Goal: Transaction & Acquisition: Purchase product/service

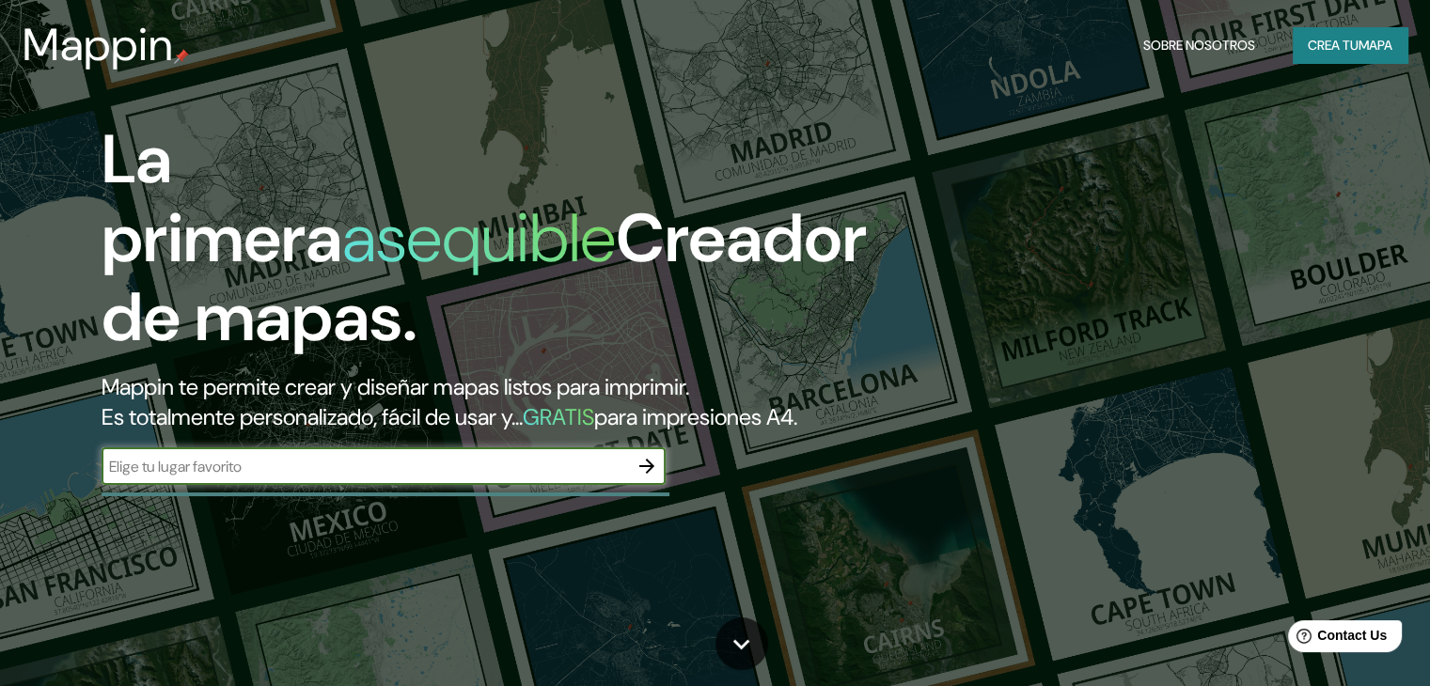
click at [282, 478] on input "text" at bounding box center [365, 467] width 526 height 22
type input "trujillo [GEOGRAPHIC_DATA]"
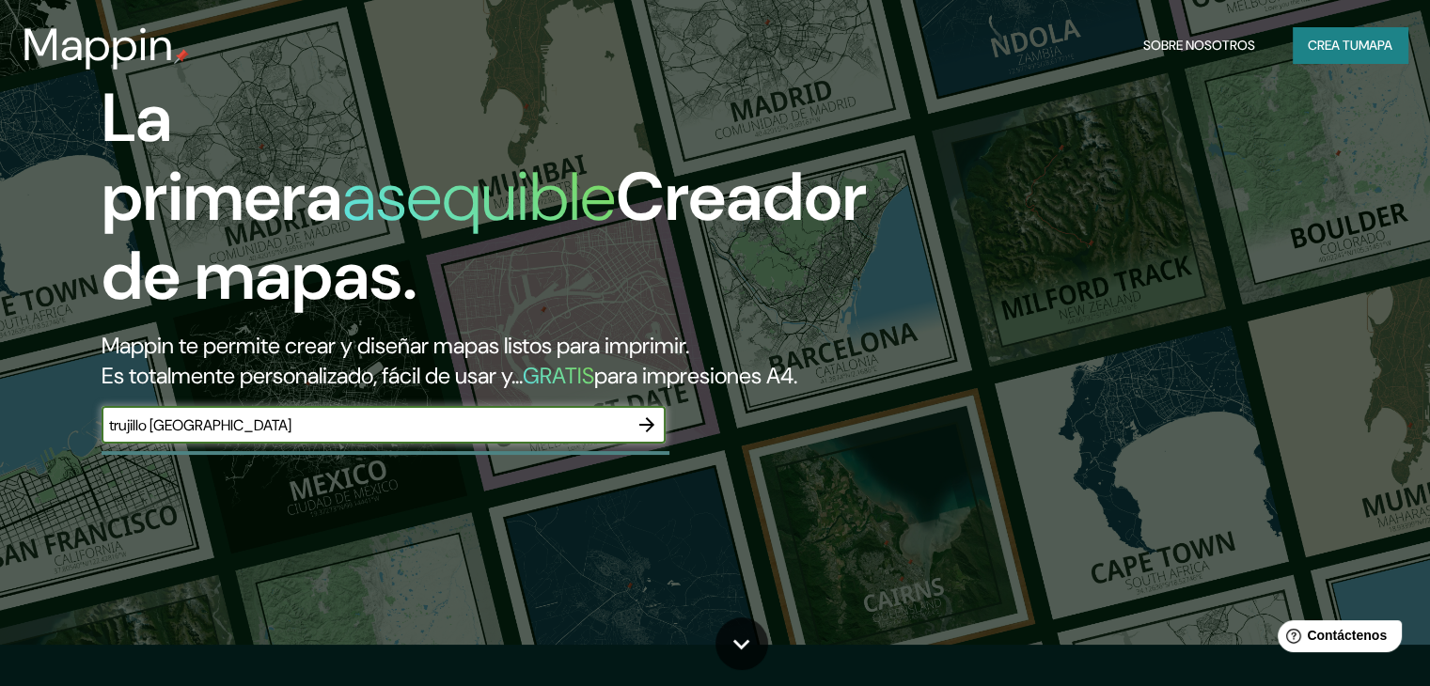
scroll to position [94, 0]
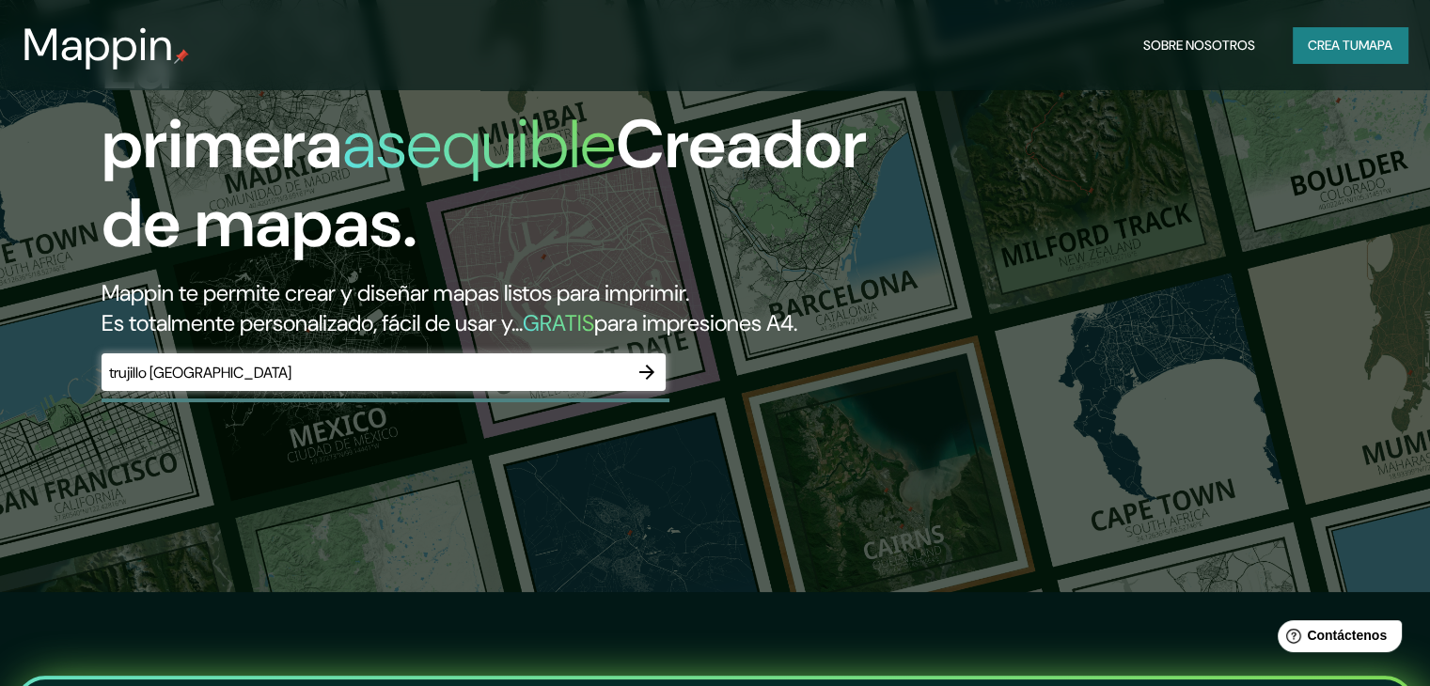
click at [282, 391] on div "trujillo [GEOGRAPHIC_DATA] ​" at bounding box center [384, 372] width 564 height 38
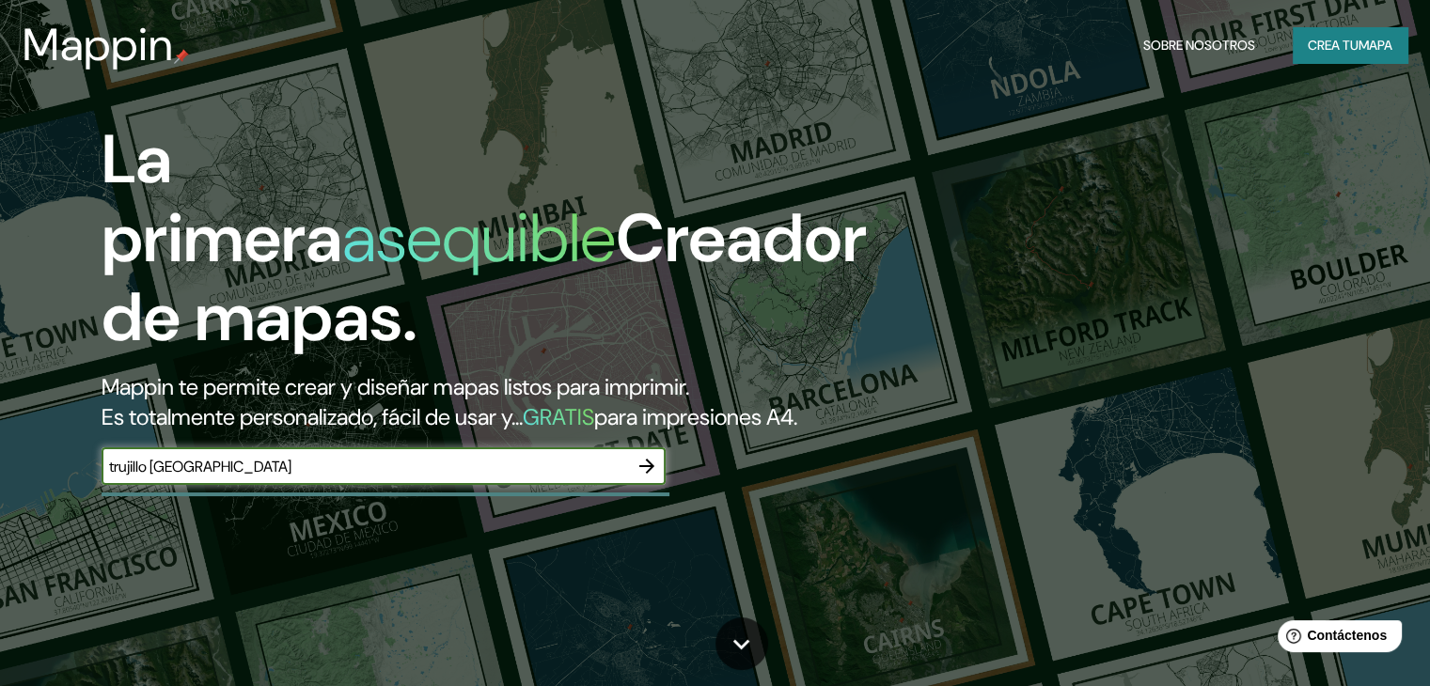
scroll to position [0, 0]
click at [1367, 46] on font "mapa" at bounding box center [1375, 45] width 34 height 17
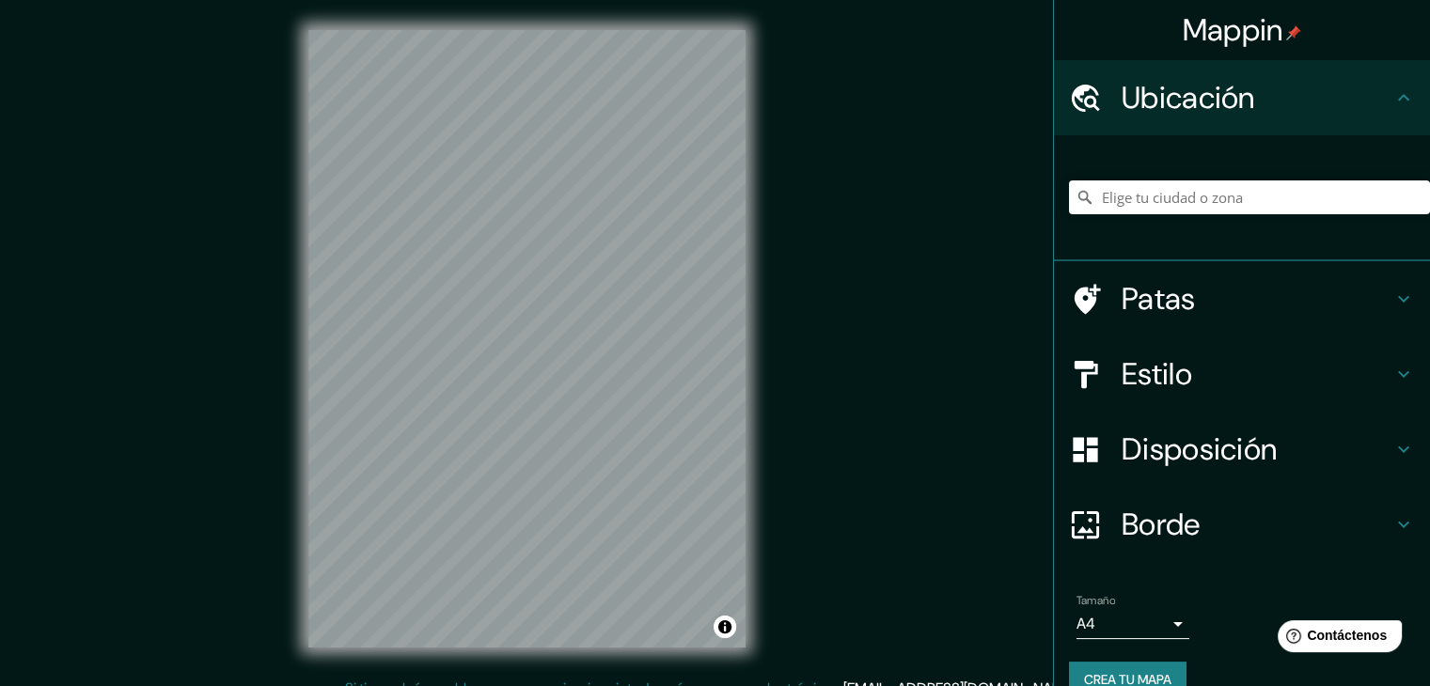
click at [1169, 174] on div at bounding box center [1249, 197] width 361 height 94
click at [1166, 191] on input "Elige tu ciudad o zona" at bounding box center [1249, 197] width 361 height 34
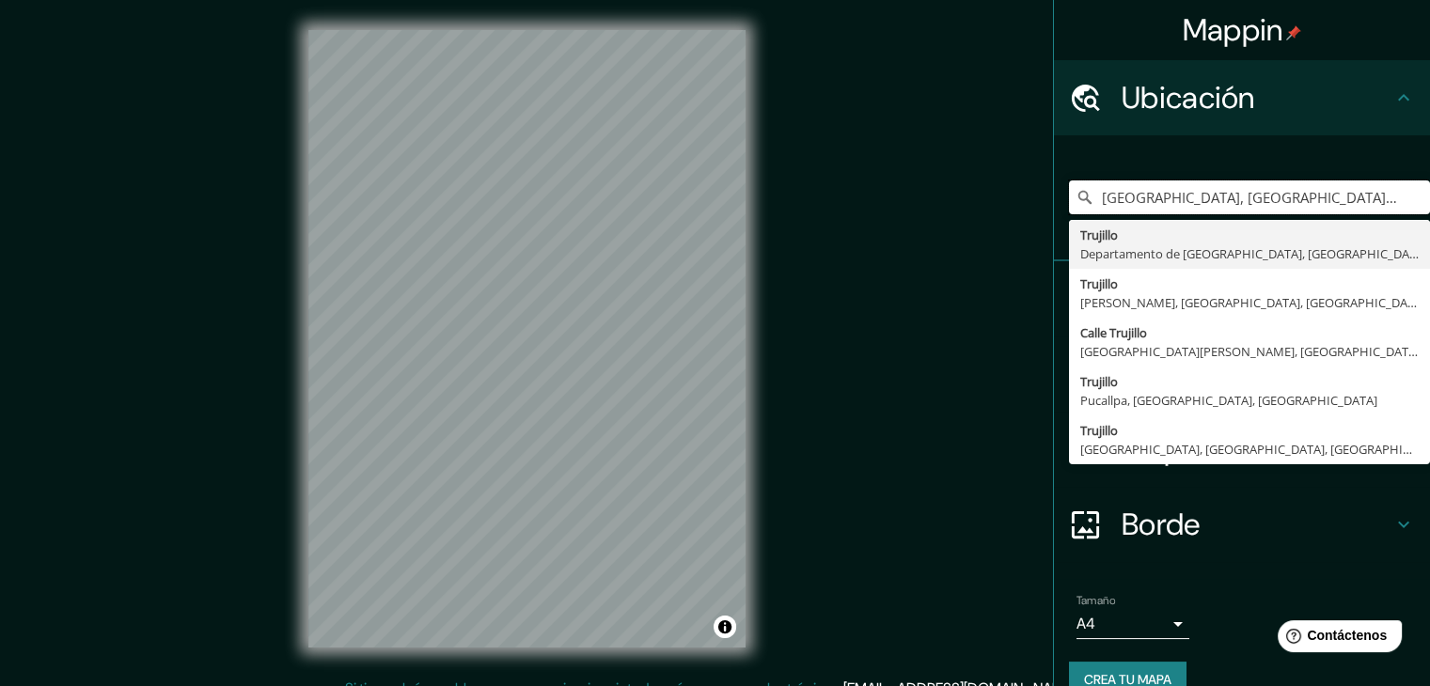
type input "[GEOGRAPHIC_DATA], [GEOGRAPHIC_DATA], [GEOGRAPHIC_DATA]"
click at [1395, 85] on div "Ubicación" at bounding box center [1242, 97] width 376 height 75
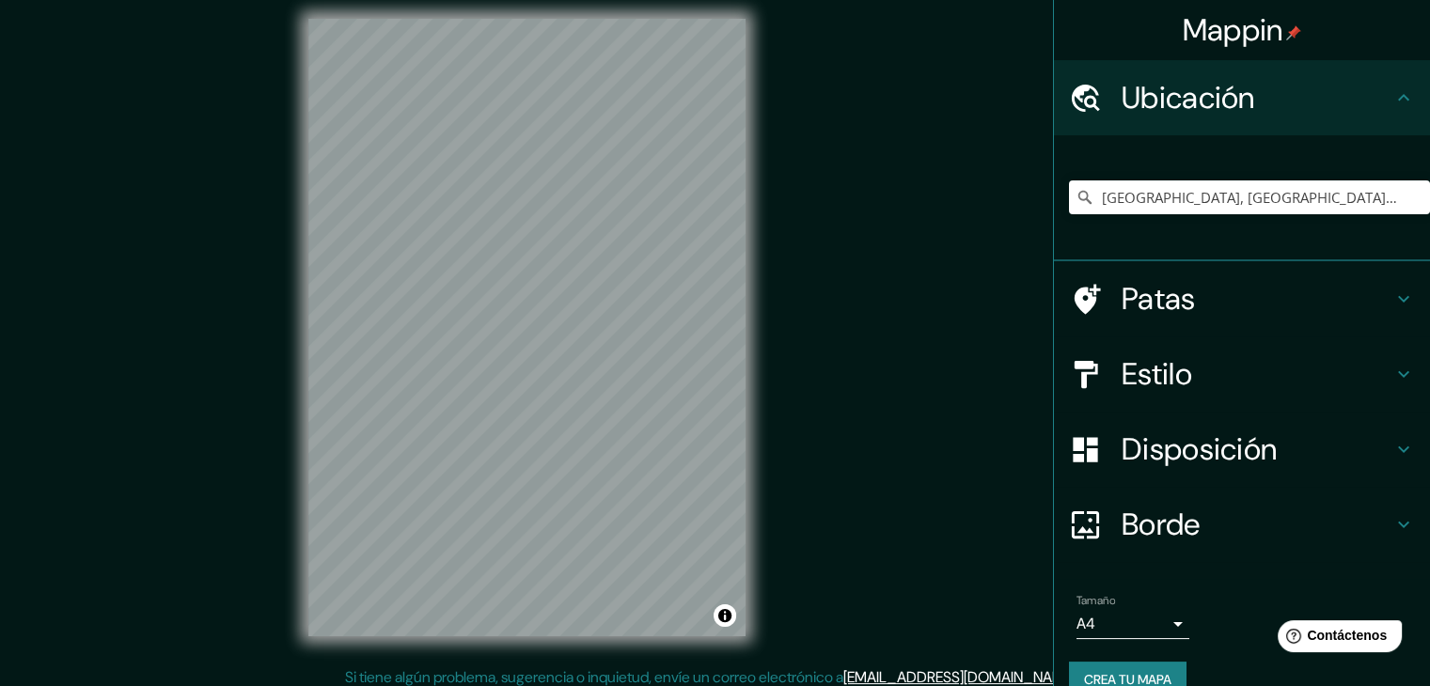
scroll to position [22, 0]
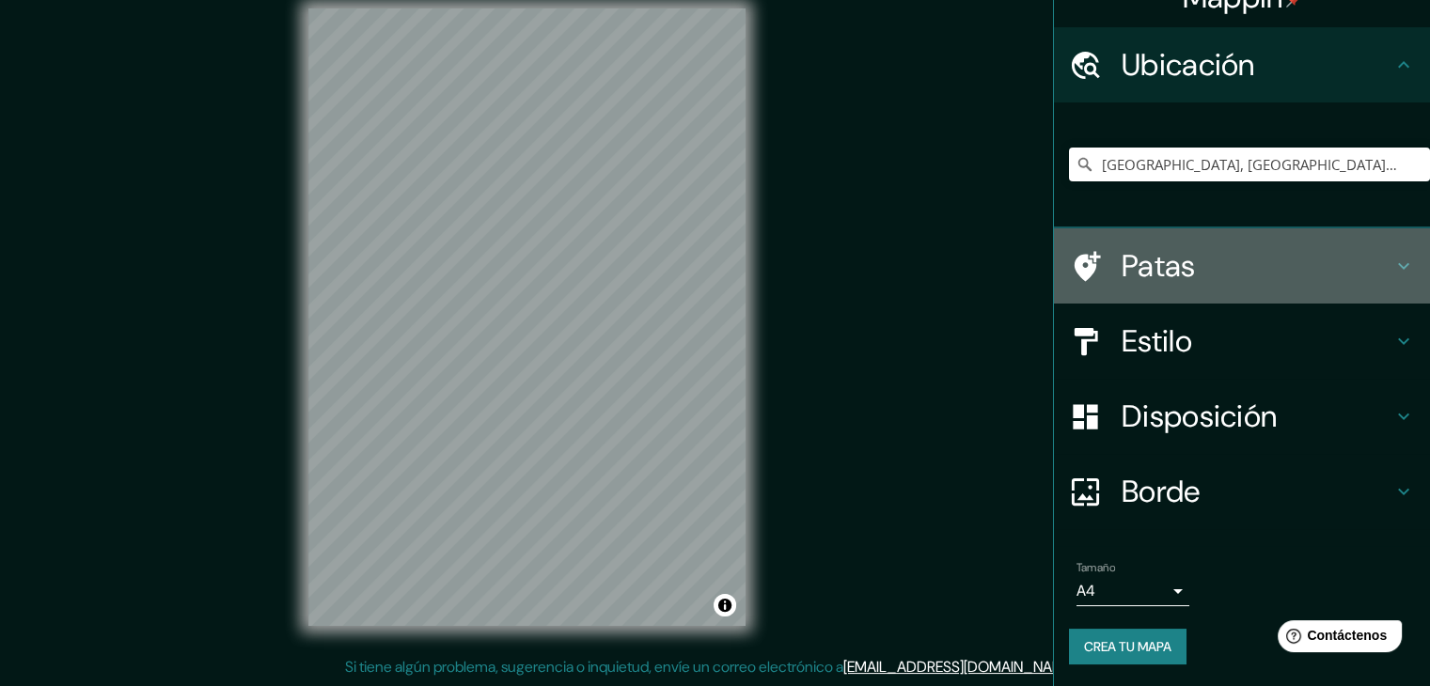
click at [1396, 259] on icon at bounding box center [1403, 266] width 23 height 23
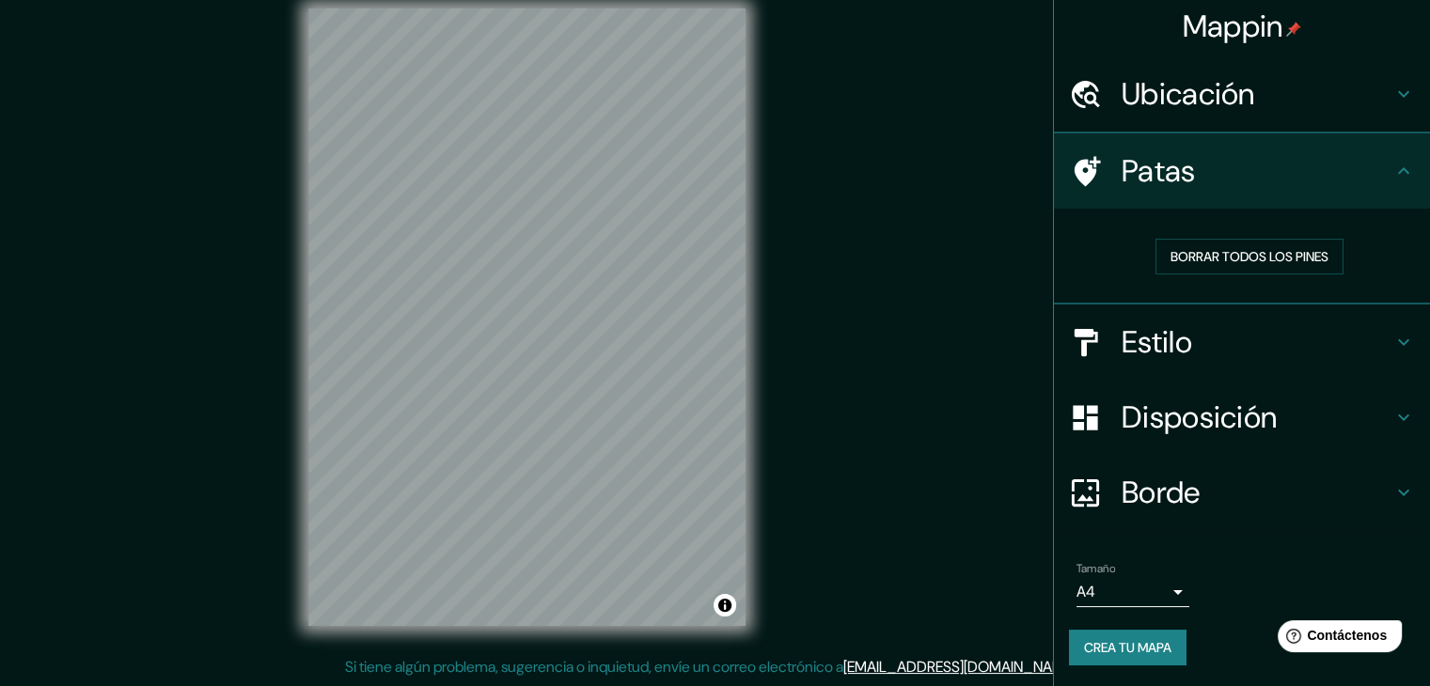
scroll to position [5, 0]
click at [1398, 167] on icon at bounding box center [1403, 169] width 11 height 7
click at [1393, 174] on icon at bounding box center [1403, 170] width 23 height 23
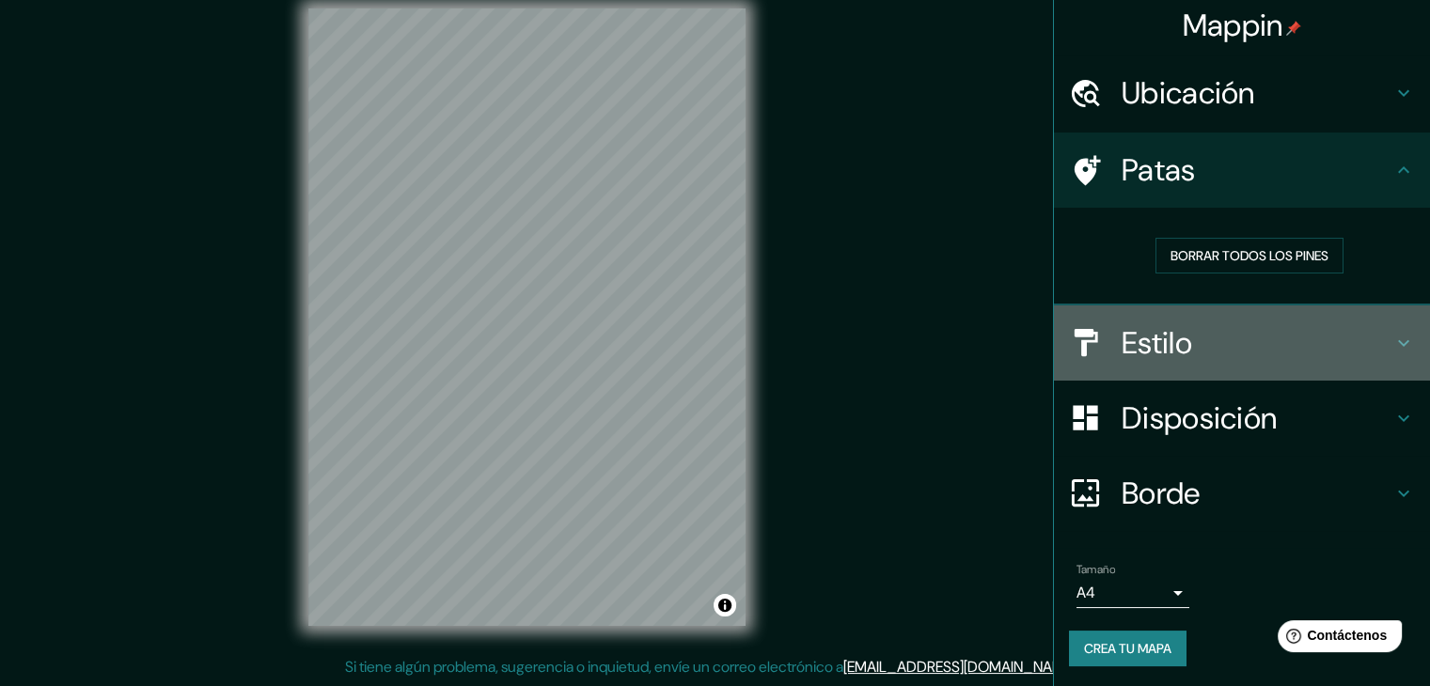
click at [1392, 337] on icon at bounding box center [1403, 343] width 23 height 23
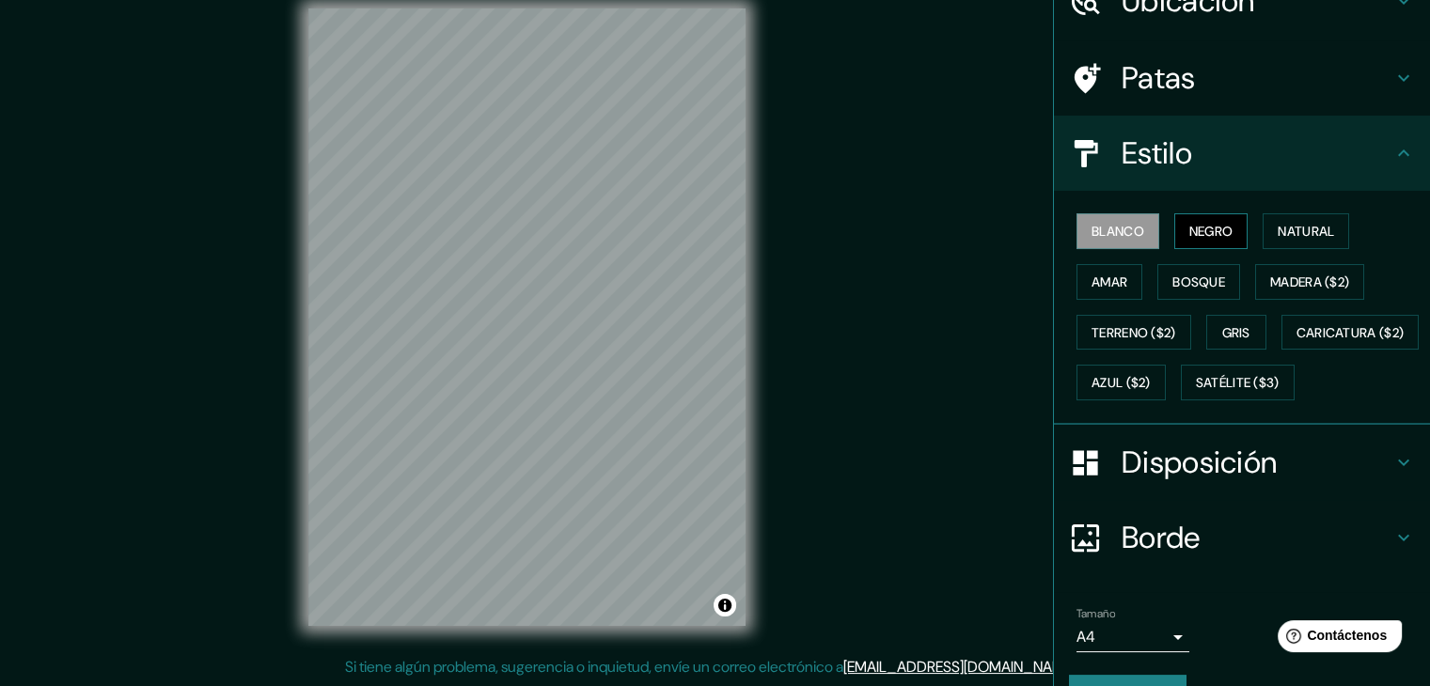
scroll to position [99, 0]
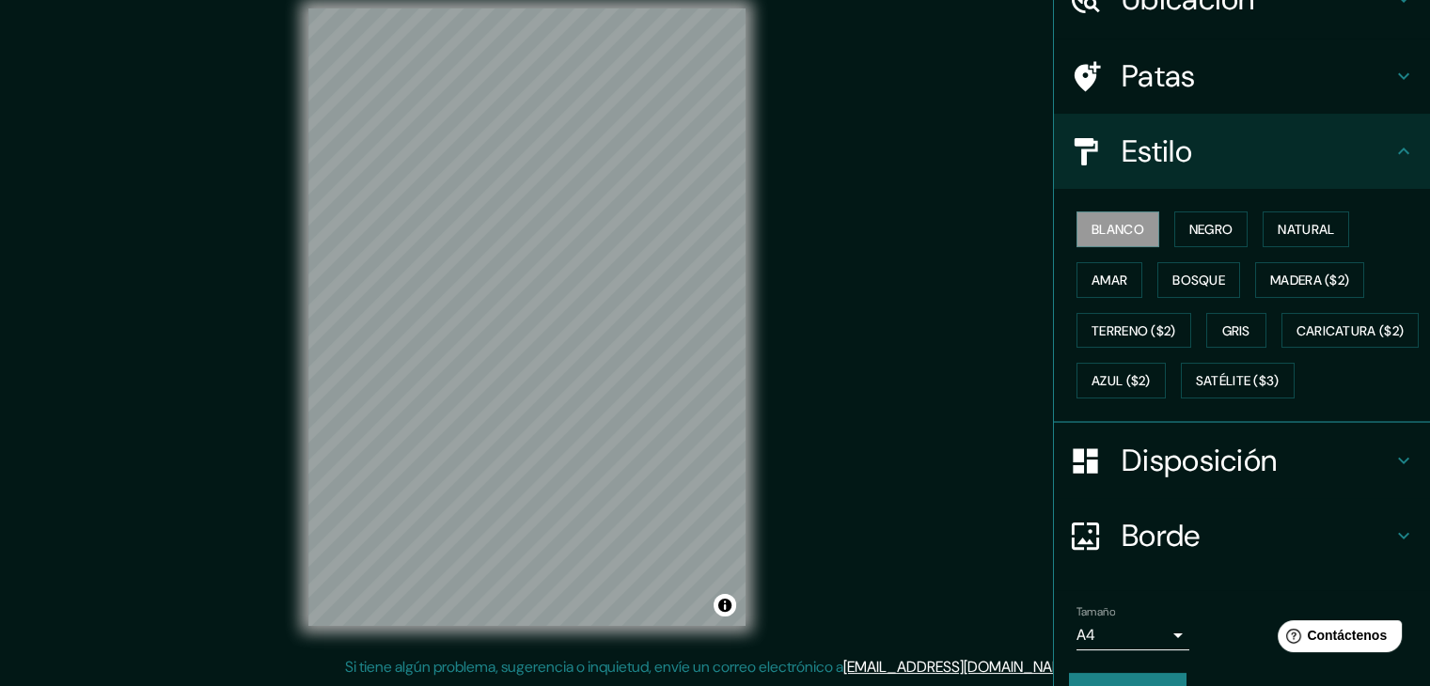
click at [1193, 204] on div "Blanco Negro Natural Amar Bosque Madera ($2) Terreno ($2) Gris Caricatura ($2) …" at bounding box center [1249, 305] width 361 height 202
click at [1200, 232] on font "Negro" at bounding box center [1211, 229] width 44 height 17
click at [1278, 229] on font "Natural" at bounding box center [1306, 229] width 56 height 17
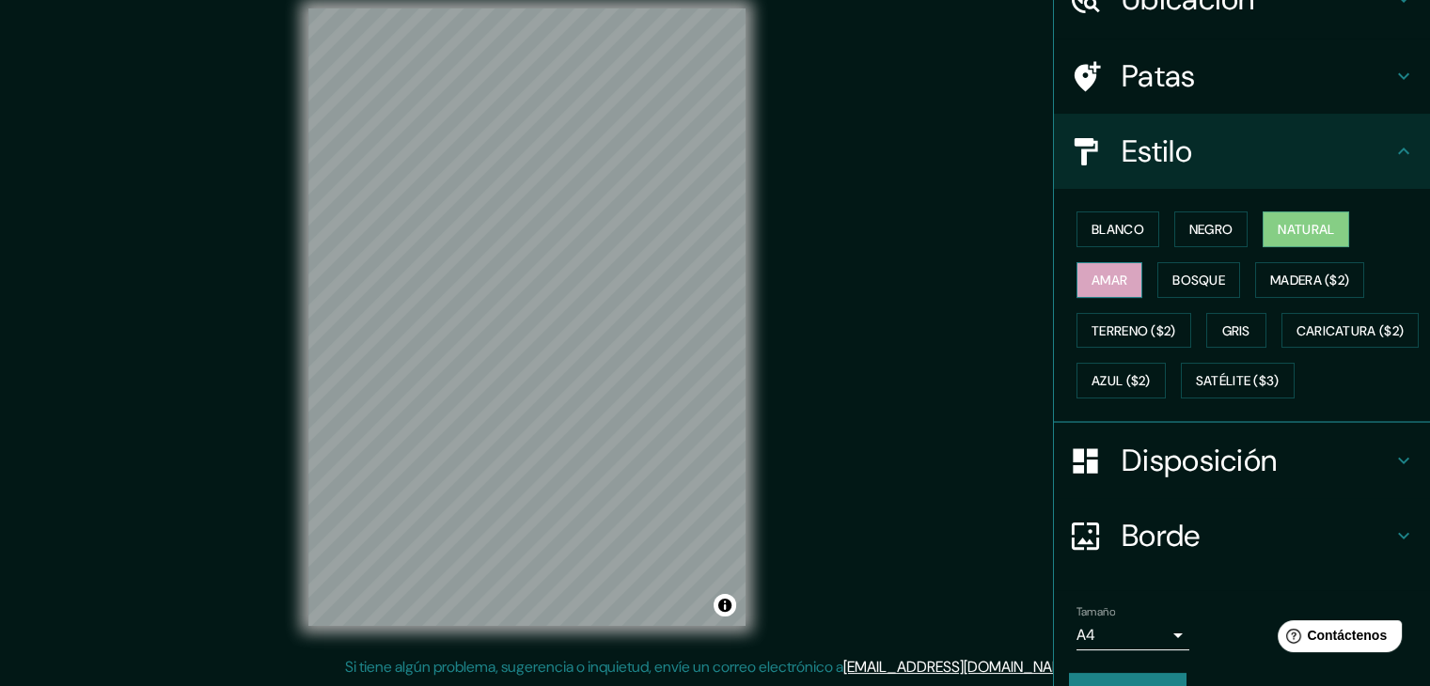
click at [1097, 279] on font "Amar" at bounding box center [1109, 280] width 36 height 17
click at [1172, 274] on font "Bosque" at bounding box center [1198, 280] width 53 height 17
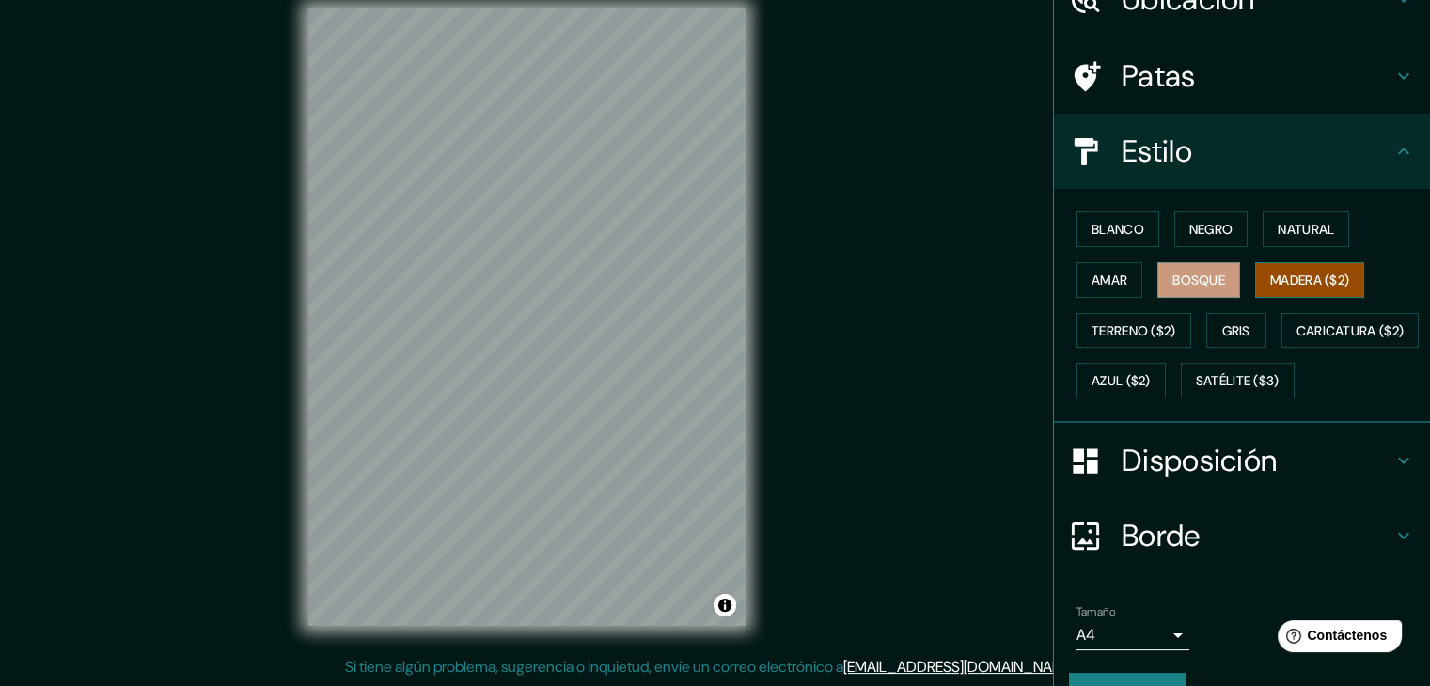
click at [1327, 272] on font "Madera ($2)" at bounding box center [1309, 280] width 79 height 17
click at [1116, 338] on font "Terreno ($2)" at bounding box center [1133, 331] width 85 height 24
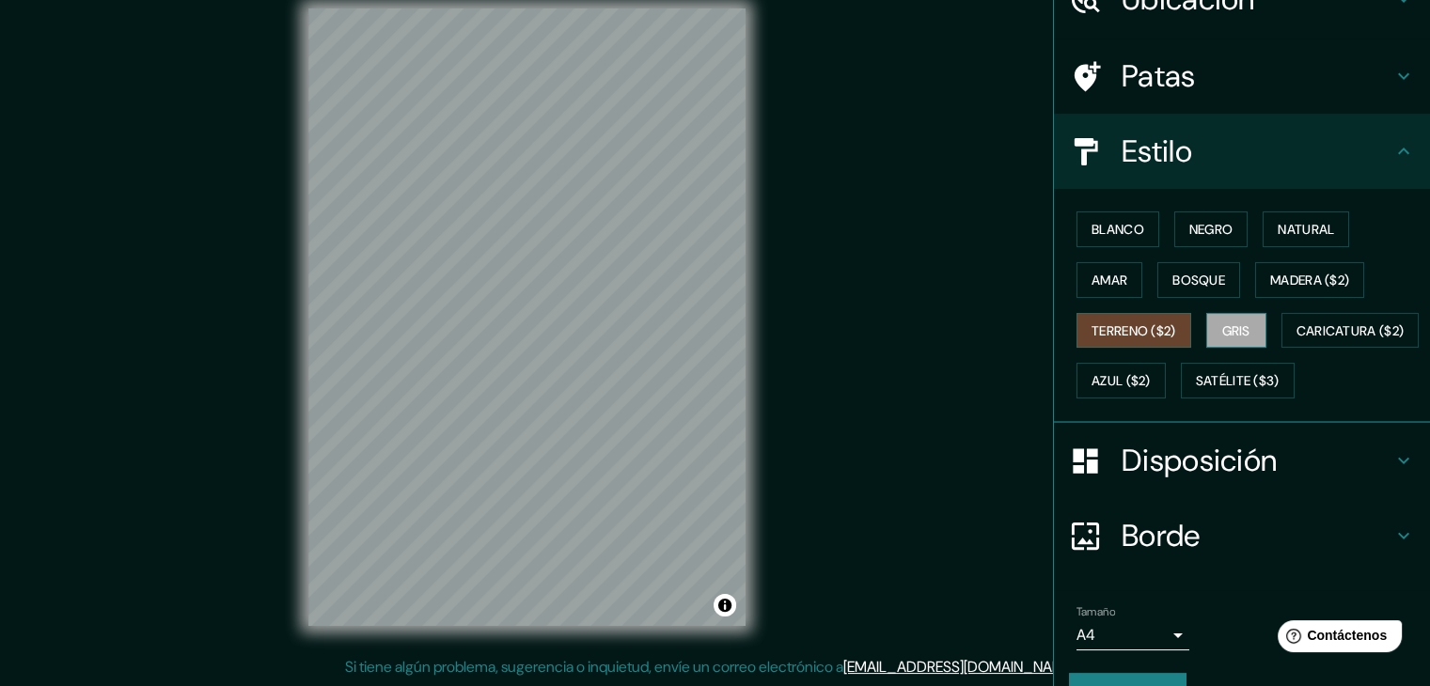
click at [1238, 329] on font "Gris" at bounding box center [1236, 330] width 28 height 17
click at [1128, 228] on font "Blanco" at bounding box center [1117, 229] width 53 height 17
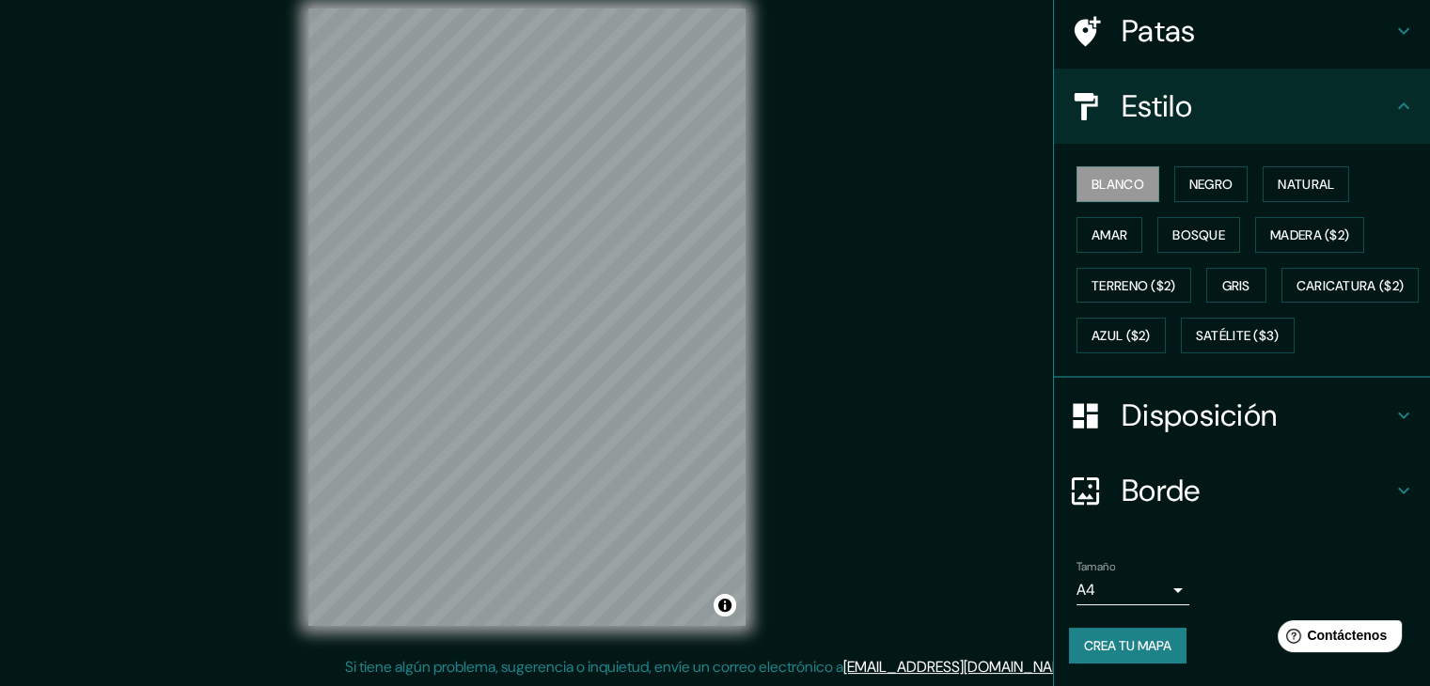
scroll to position [190, 0]
click at [1296, 294] on font "Caricatura ($2)" at bounding box center [1350, 285] width 108 height 17
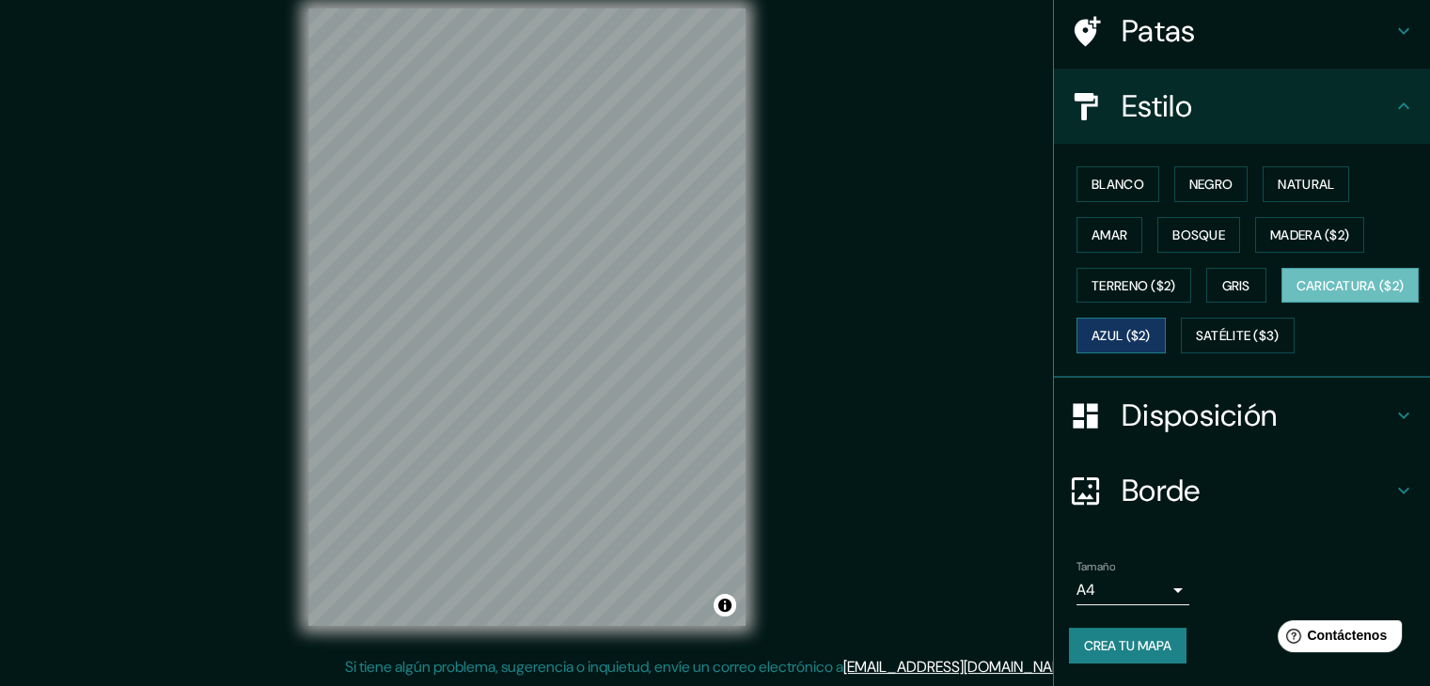
click at [1151, 328] on font "Azul ($2)" at bounding box center [1120, 336] width 59 height 17
click at [1196, 343] on font "Satélite ($3)" at bounding box center [1238, 336] width 84 height 17
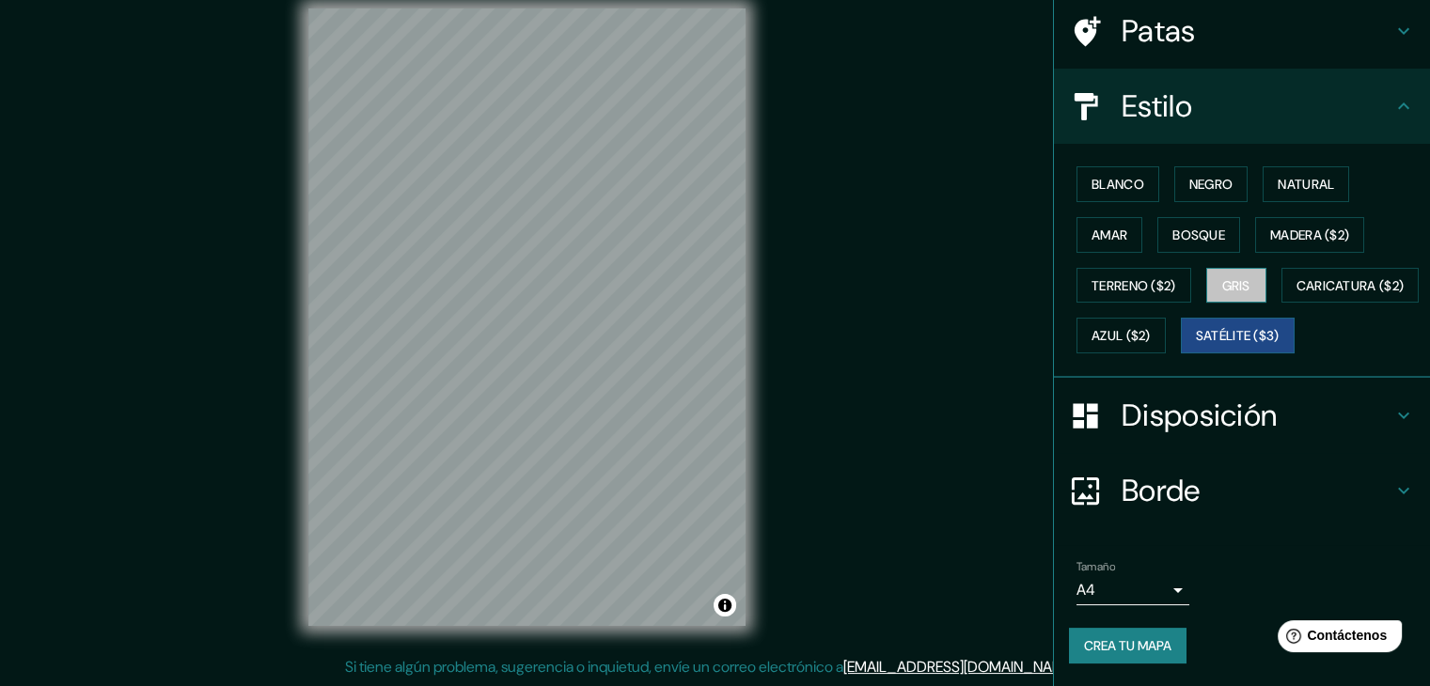
click at [1228, 277] on font "Gris" at bounding box center [1236, 285] width 28 height 17
drag, startPoint x: 1110, startPoint y: 133, endPoint x: 1109, endPoint y: 160, distance: 27.3
click at [1110, 176] on font "Blanco" at bounding box center [1117, 184] width 53 height 17
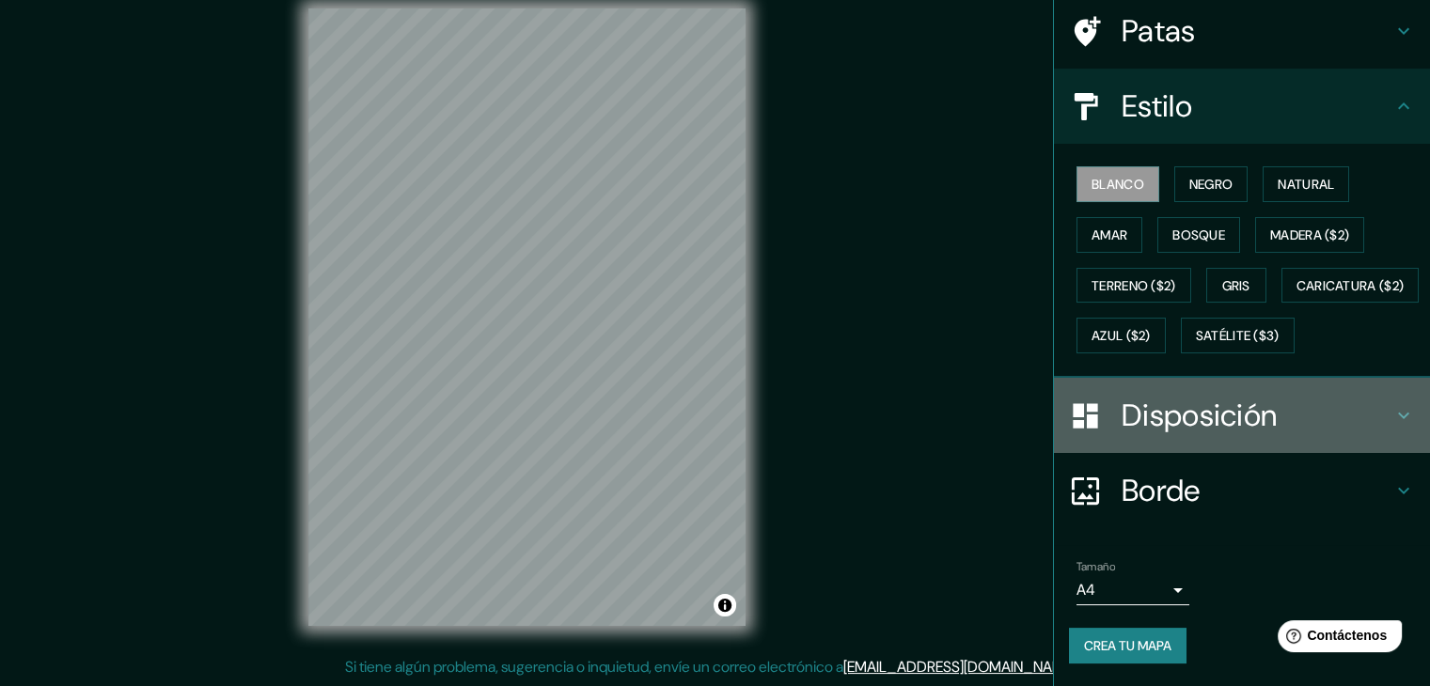
click at [1397, 410] on icon at bounding box center [1403, 415] width 23 height 23
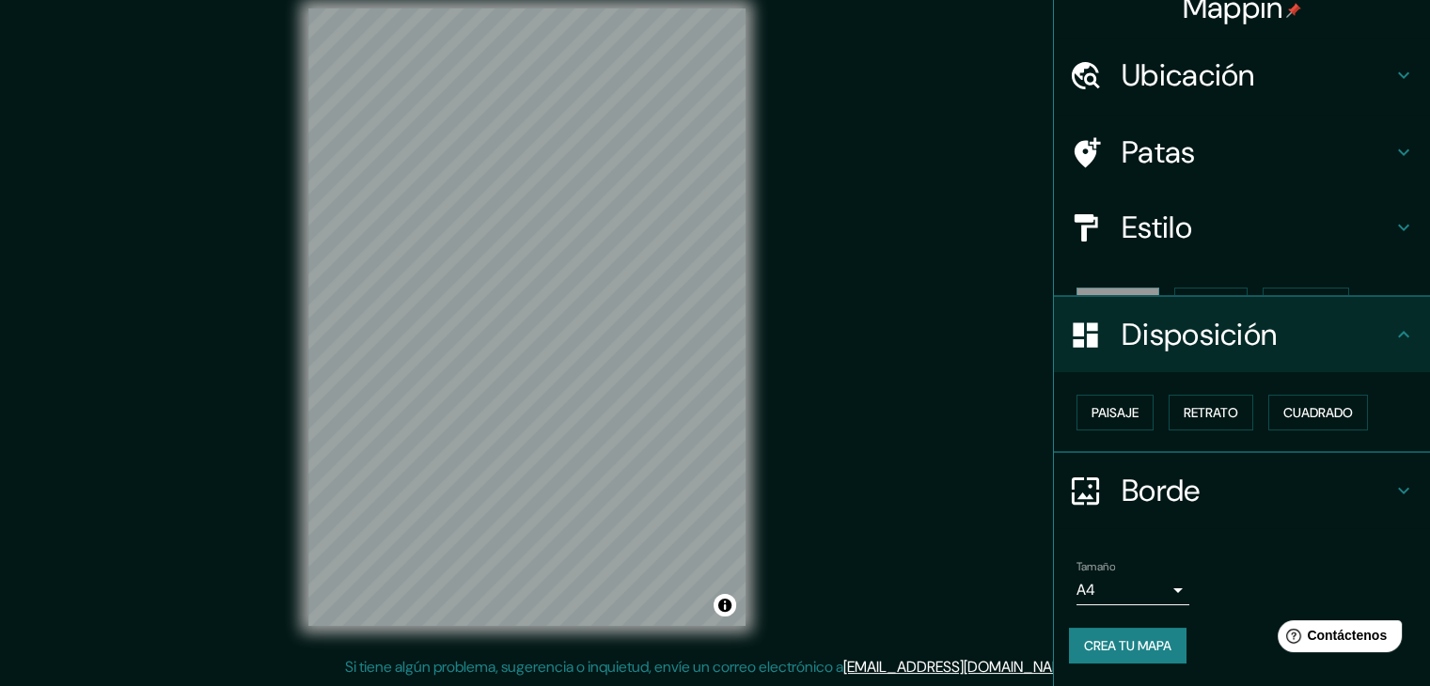
scroll to position [0, 0]
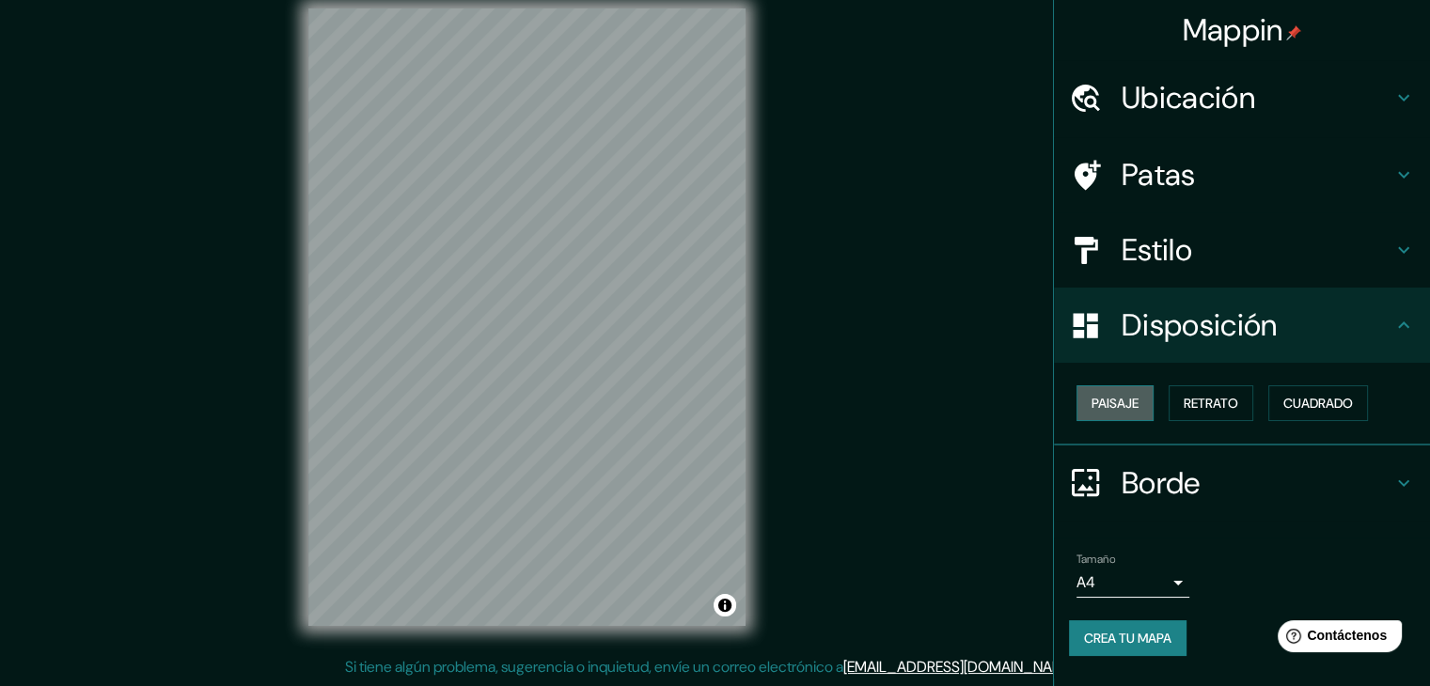
click at [1106, 395] on font "Paisaje" at bounding box center [1114, 403] width 47 height 17
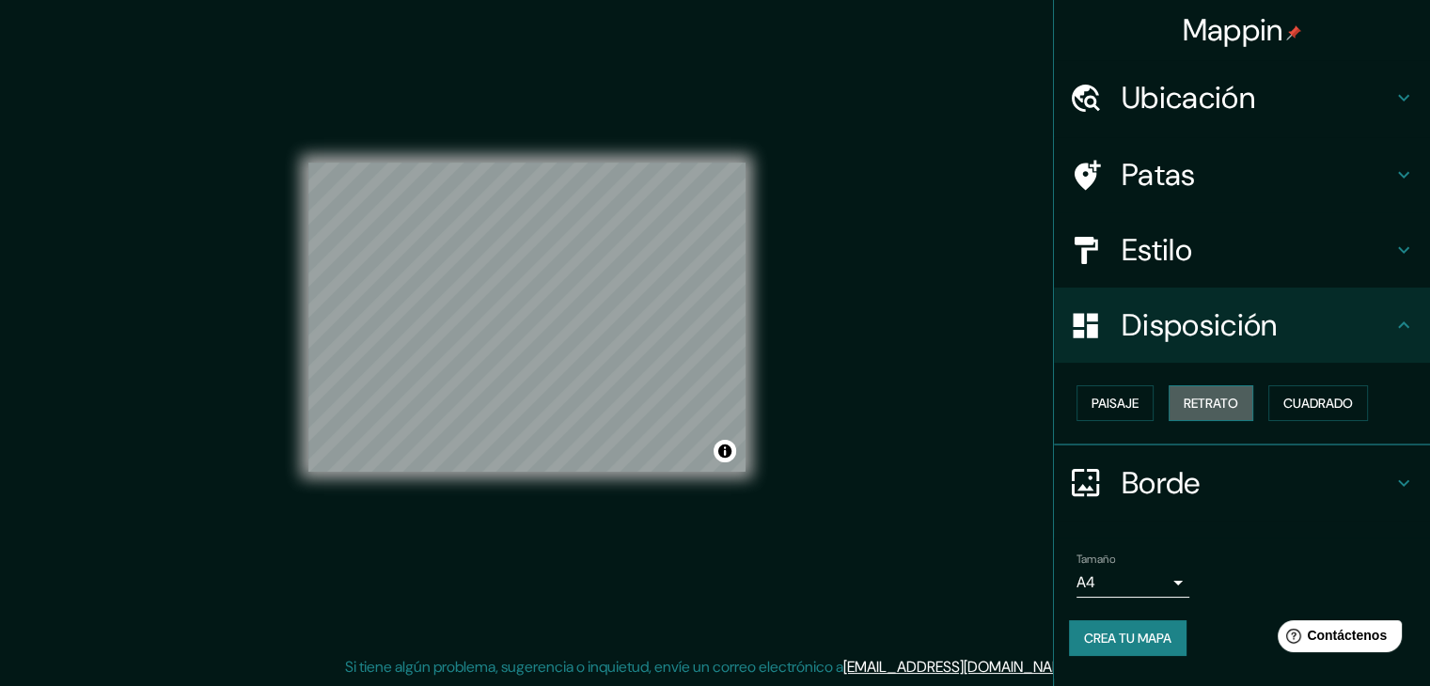
click at [1223, 392] on font "Retrato" at bounding box center [1211, 403] width 55 height 24
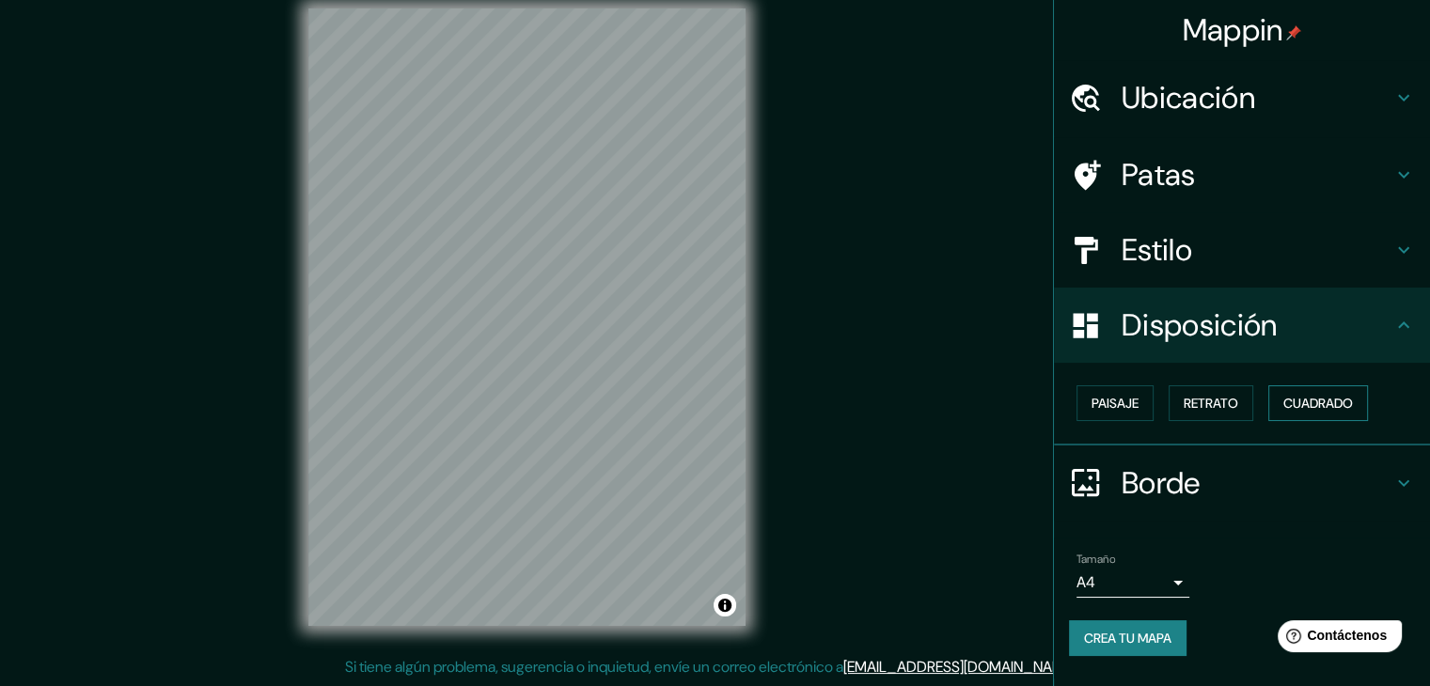
click at [1313, 395] on font "Cuadrado" at bounding box center [1318, 403] width 70 height 17
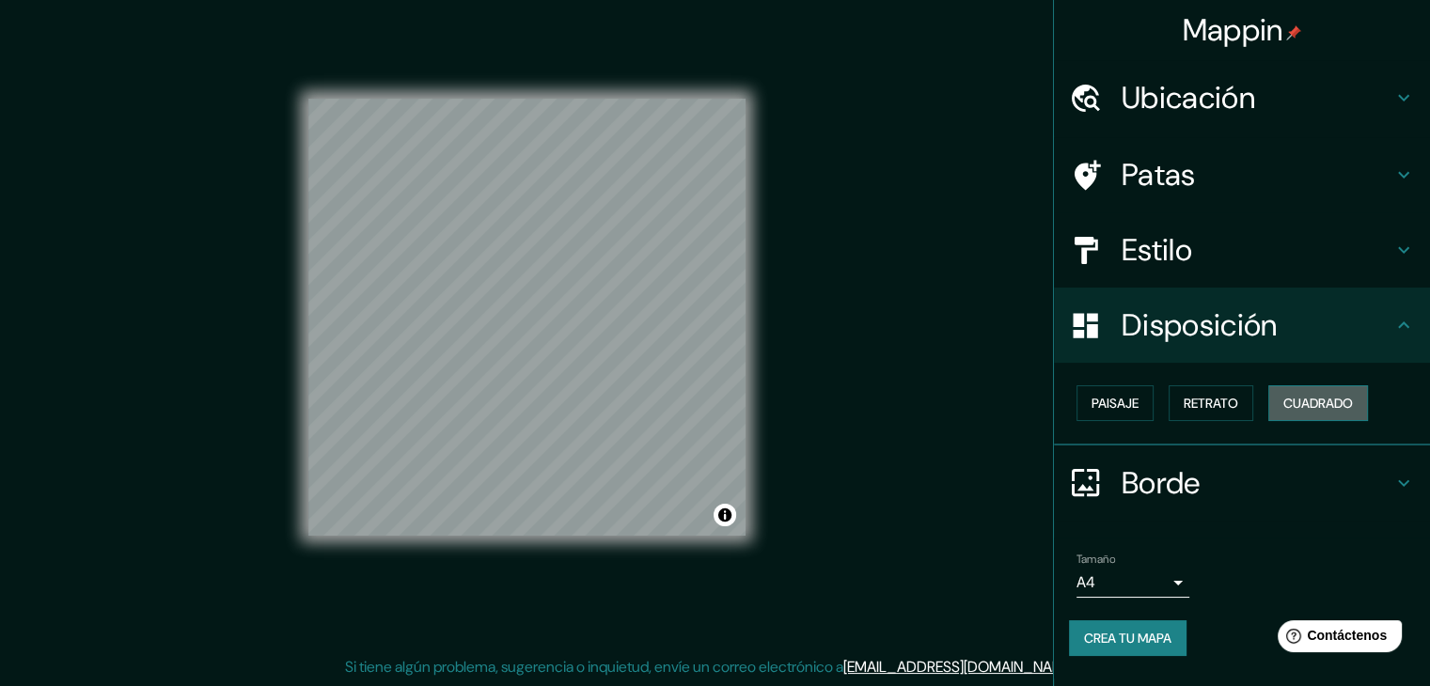
click at [1320, 395] on font "Cuadrado" at bounding box center [1318, 403] width 70 height 17
click at [1162, 383] on div "Paisaje Retrato Cuadrado" at bounding box center [1249, 403] width 361 height 51
click at [1112, 392] on font "Paisaje" at bounding box center [1114, 403] width 47 height 24
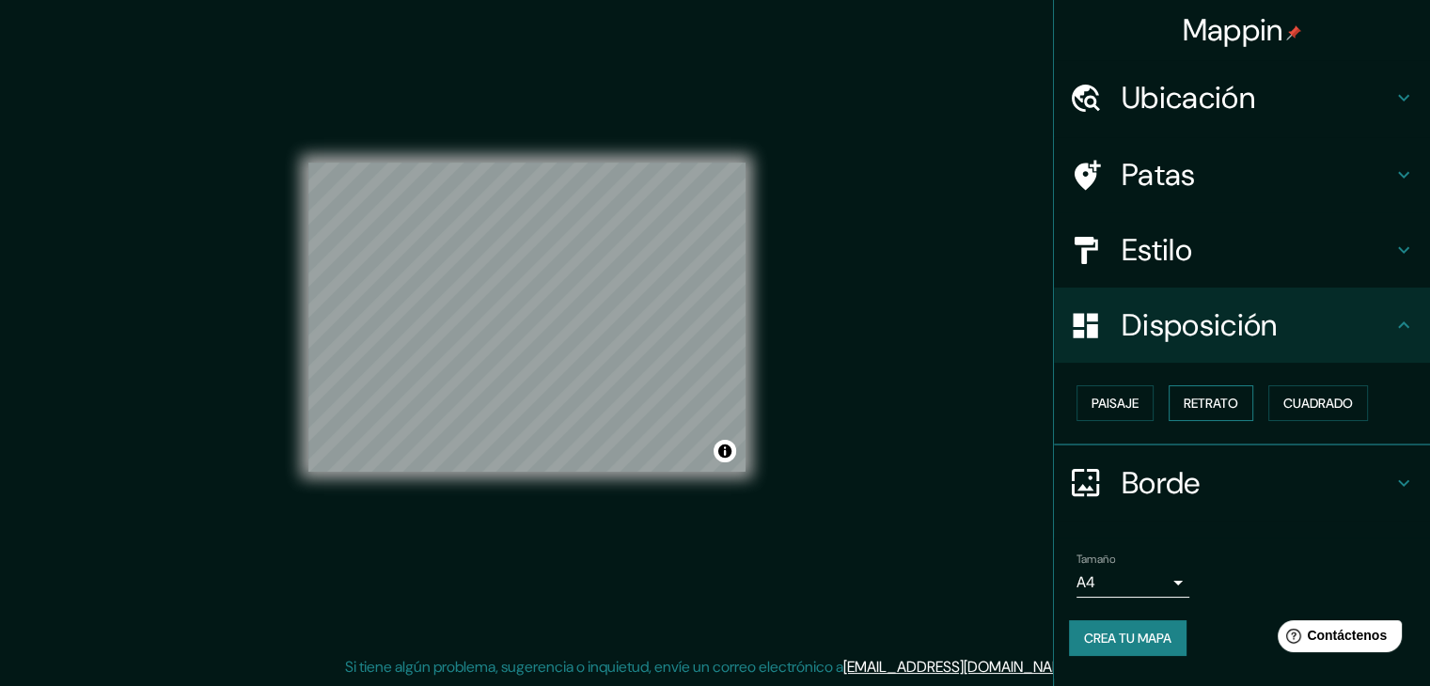
click at [1236, 395] on font "Retrato" at bounding box center [1211, 403] width 55 height 17
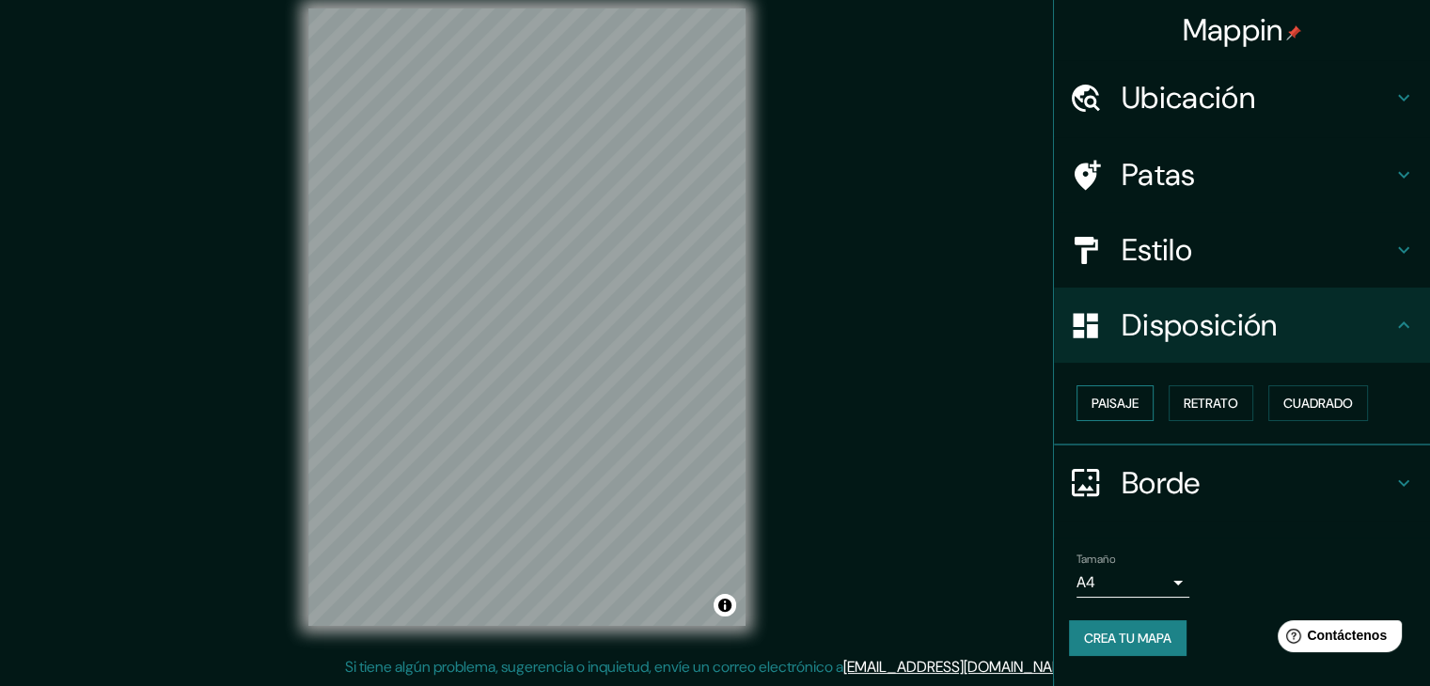
click at [1128, 402] on font "Paisaje" at bounding box center [1114, 403] width 47 height 17
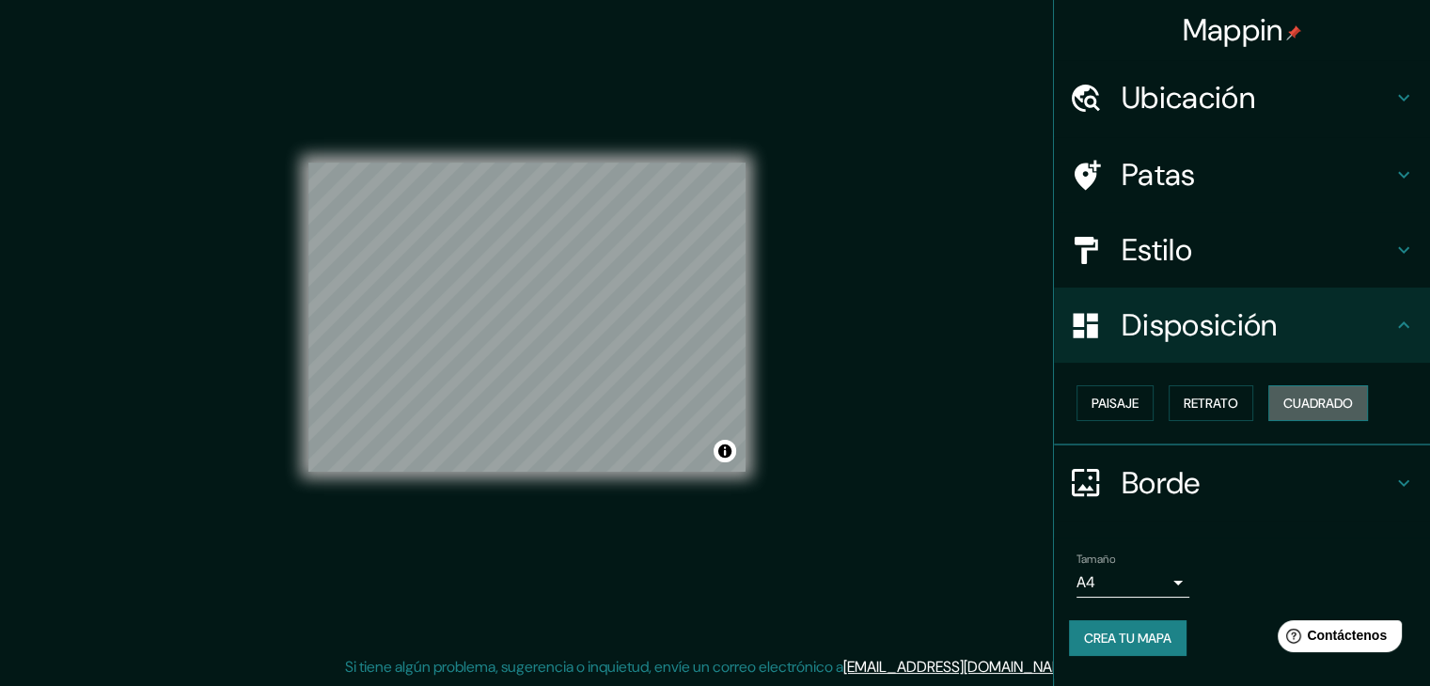
click at [1320, 402] on font "Cuadrado" at bounding box center [1318, 403] width 70 height 17
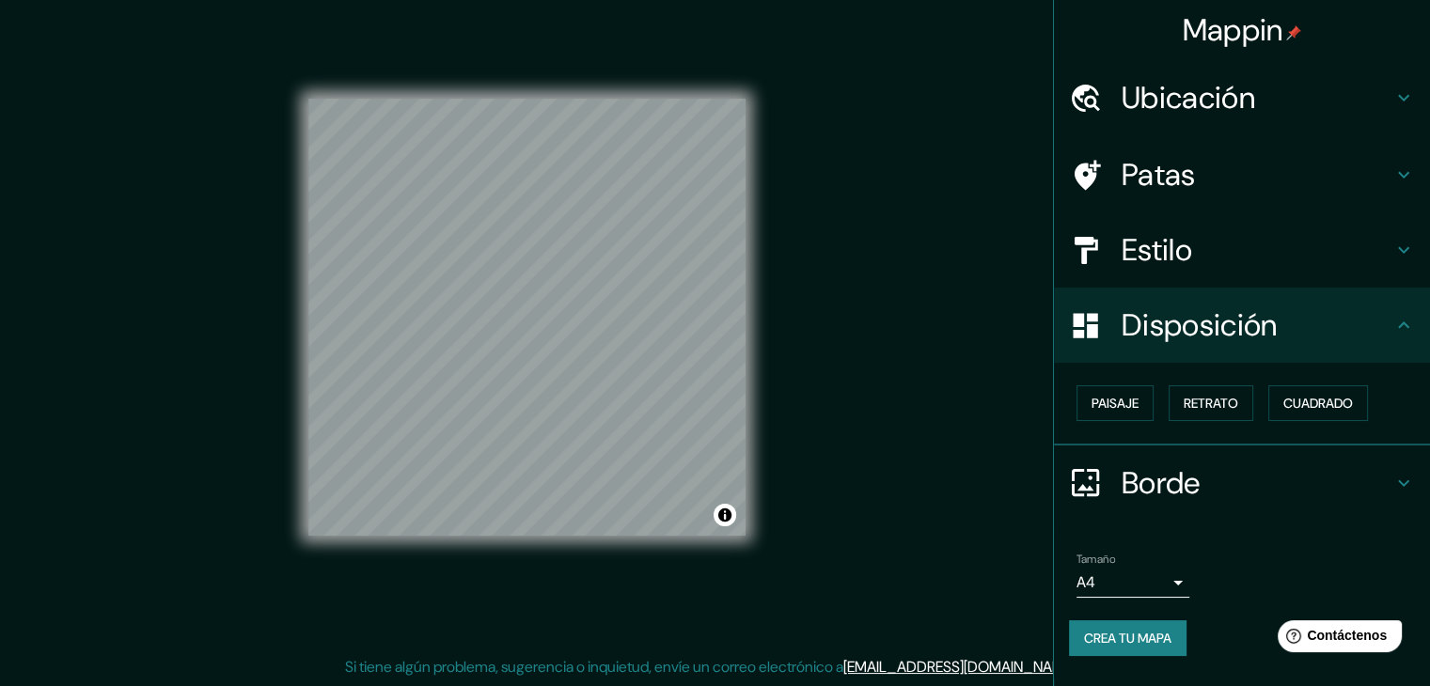
click at [1401, 325] on icon at bounding box center [1403, 325] width 11 height 7
click at [1393, 319] on icon at bounding box center [1403, 325] width 23 height 23
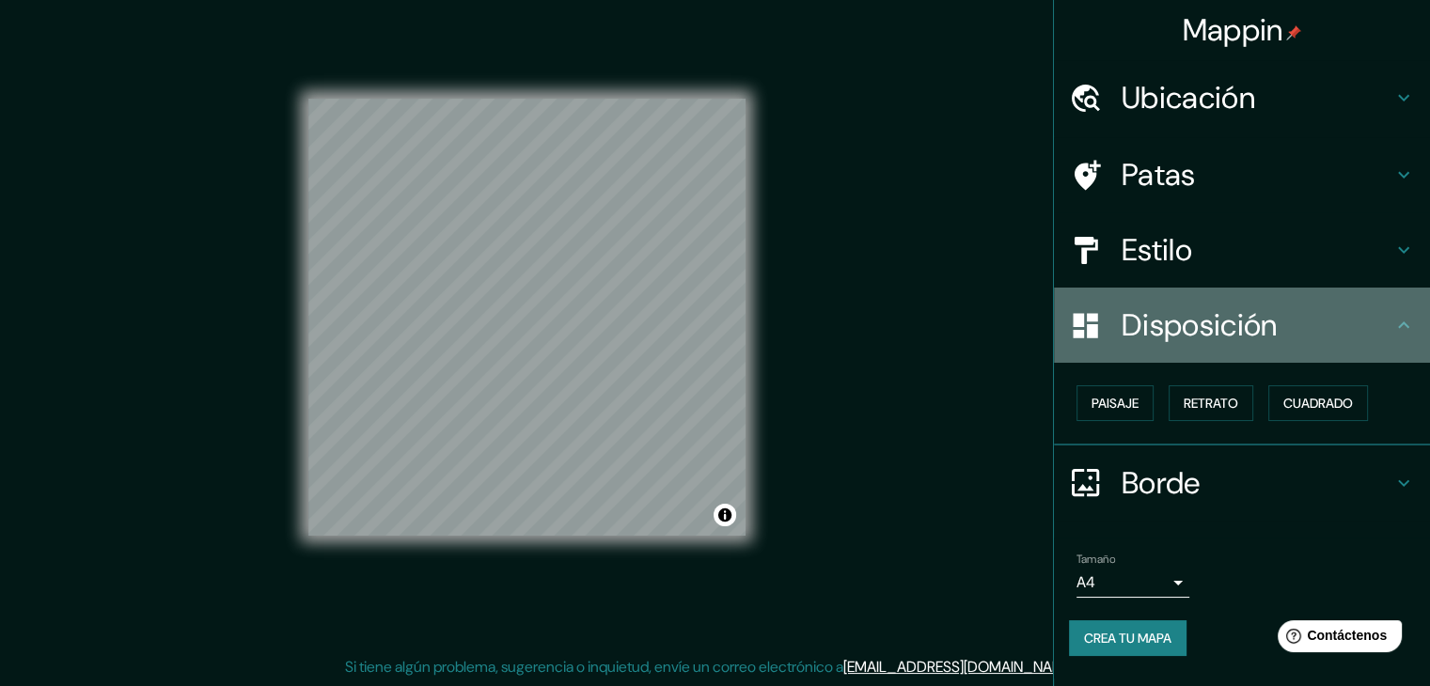
click at [1410, 329] on icon at bounding box center [1403, 325] width 23 height 23
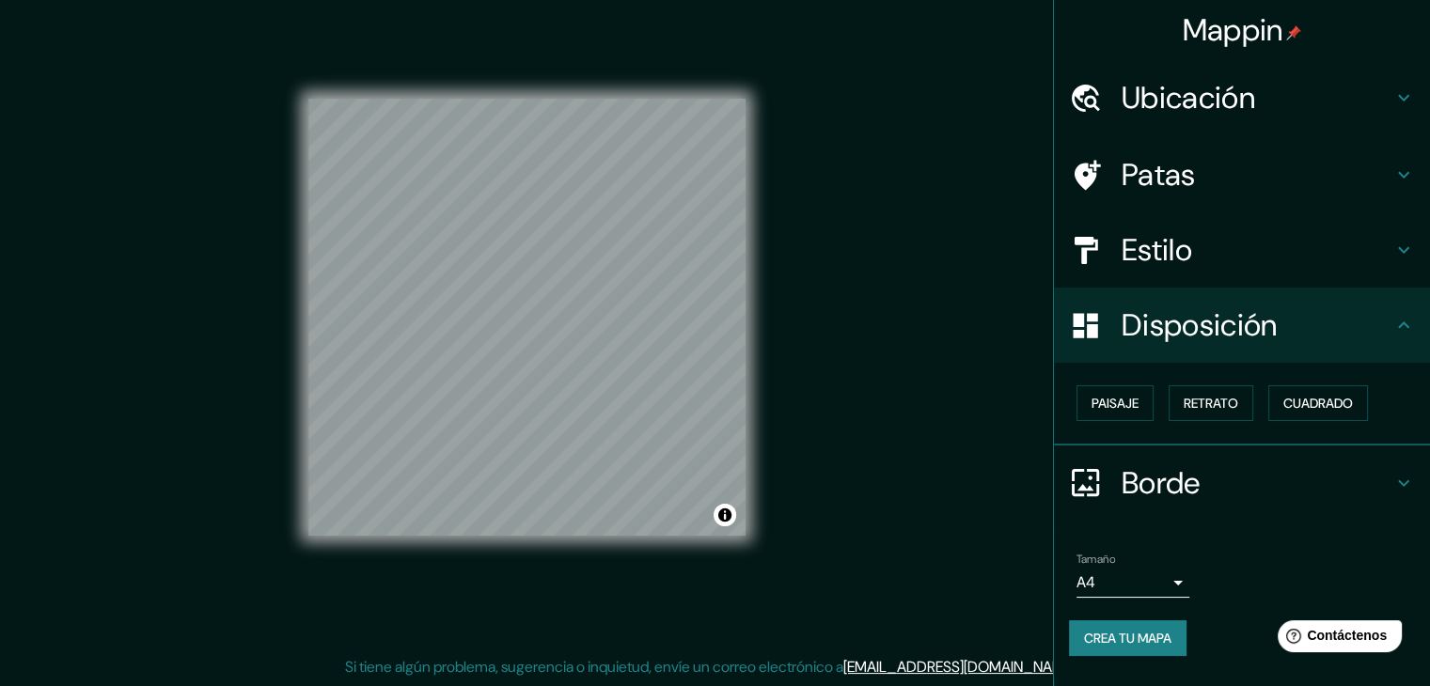
click at [1403, 473] on icon at bounding box center [1403, 483] width 23 height 23
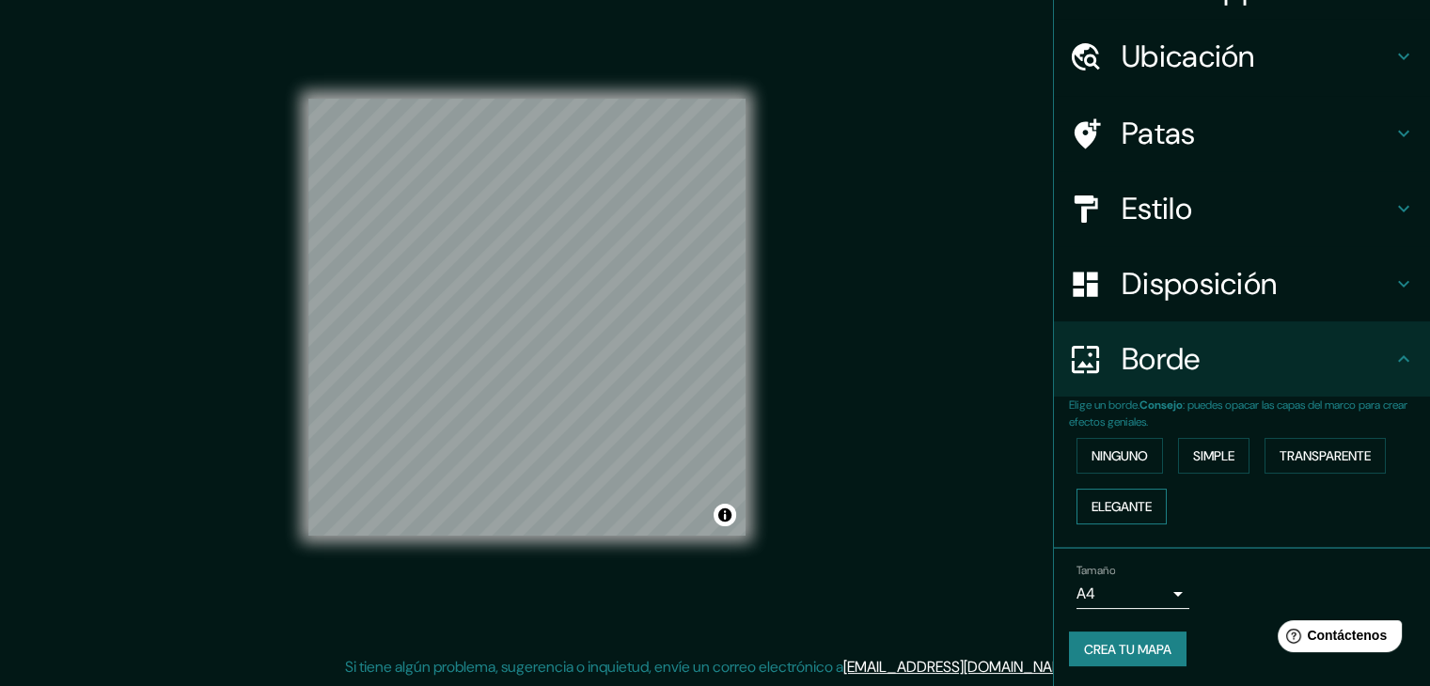
scroll to position [42, 0]
click at [1210, 448] on font "Simple" at bounding box center [1213, 455] width 41 height 17
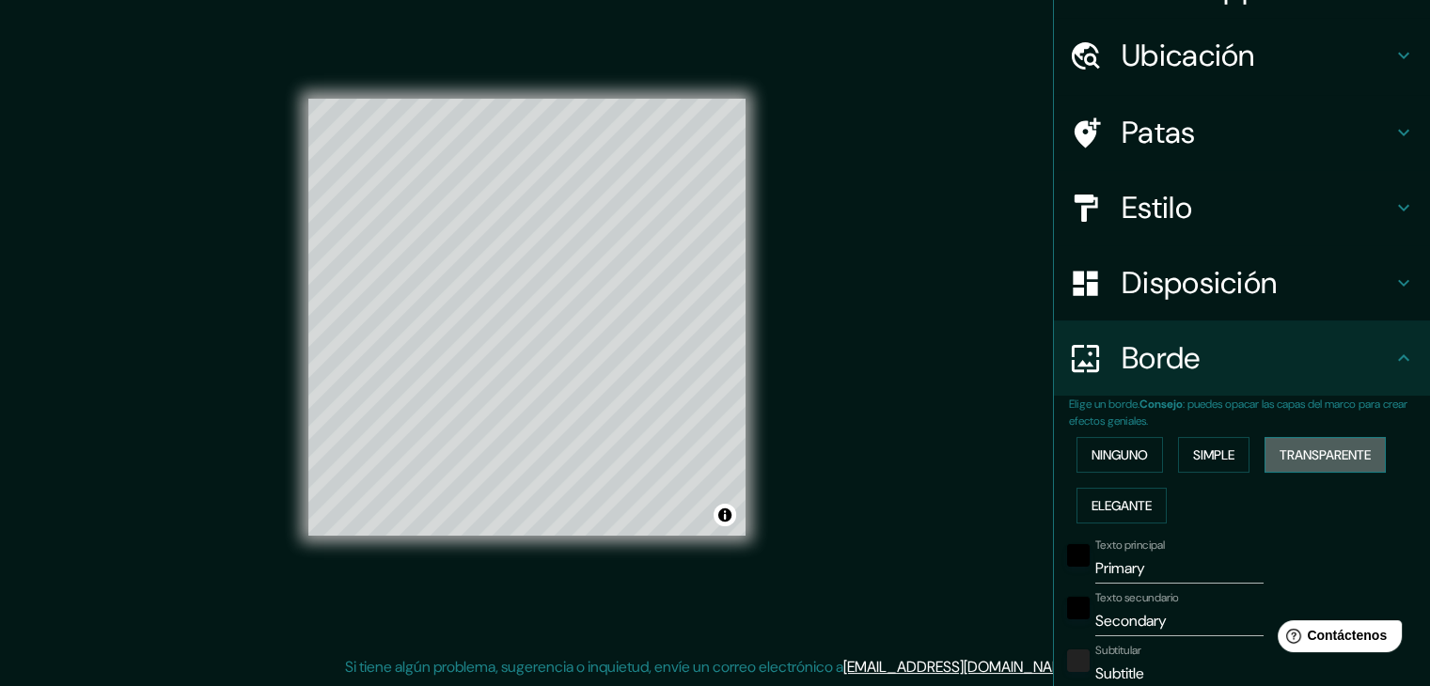
click at [1307, 452] on font "Transparente" at bounding box center [1324, 455] width 91 height 17
click at [1101, 505] on font "Elegante" at bounding box center [1121, 505] width 60 height 17
click at [1091, 456] on font "Ninguno" at bounding box center [1119, 455] width 56 height 17
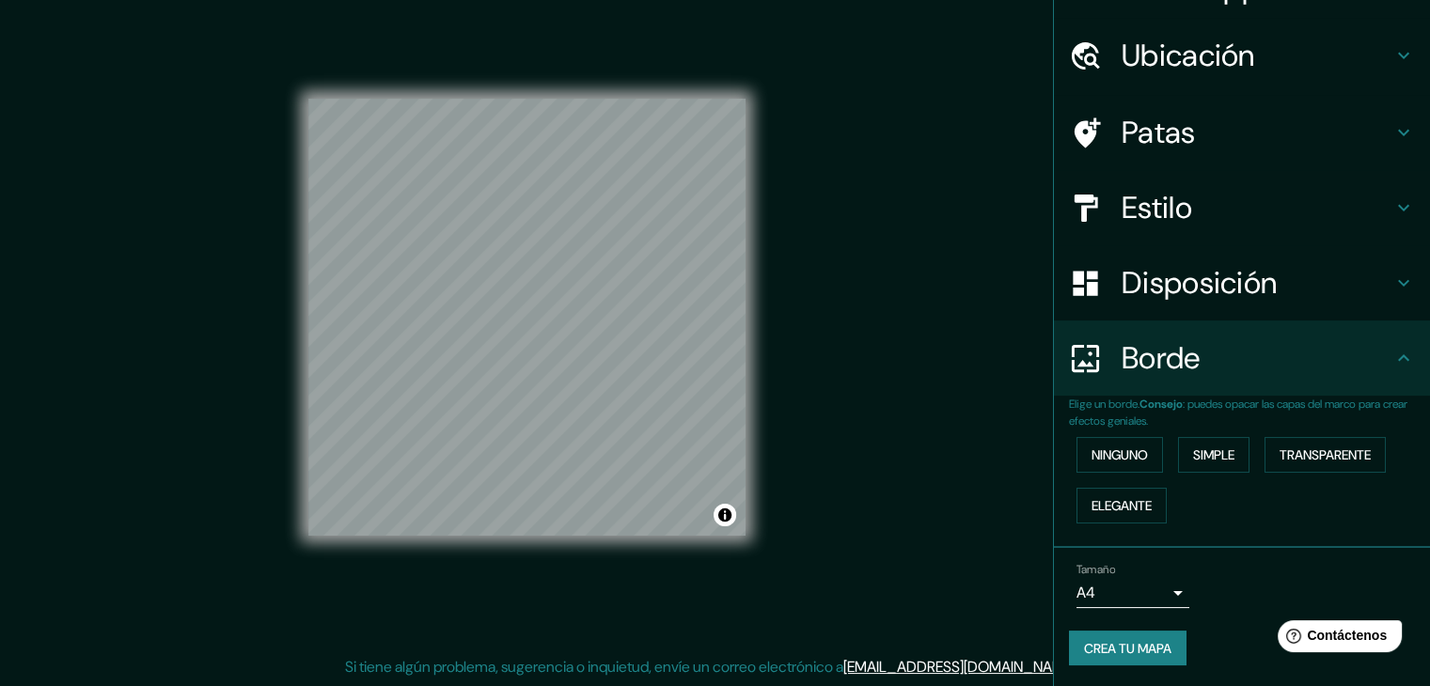
click at [1158, 580] on body "Mappin Ubicación [GEOGRAPHIC_DATA], [GEOGRAPHIC_DATA], [GEOGRAPHIC_DATA] [GEOGR…" at bounding box center [715, 321] width 1430 height 686
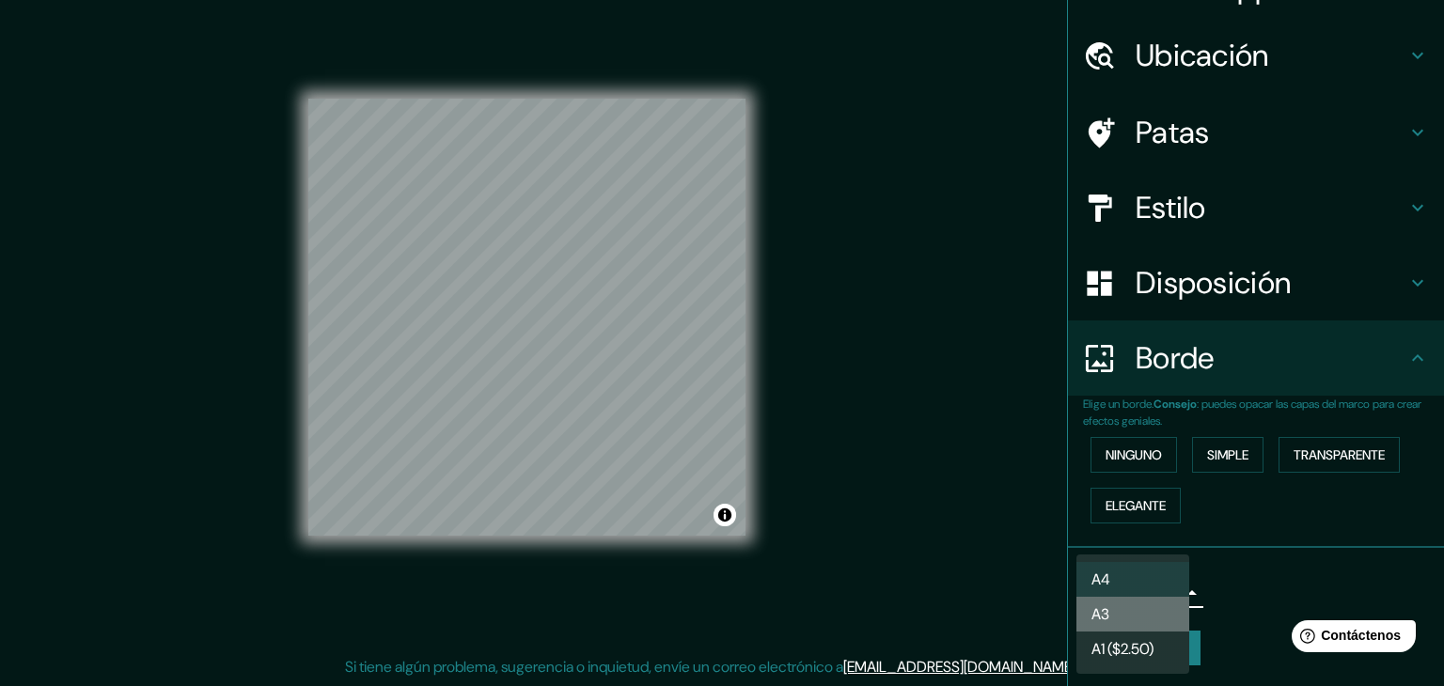
click at [1140, 619] on li "A3" at bounding box center [1132, 614] width 113 height 35
type input "a4"
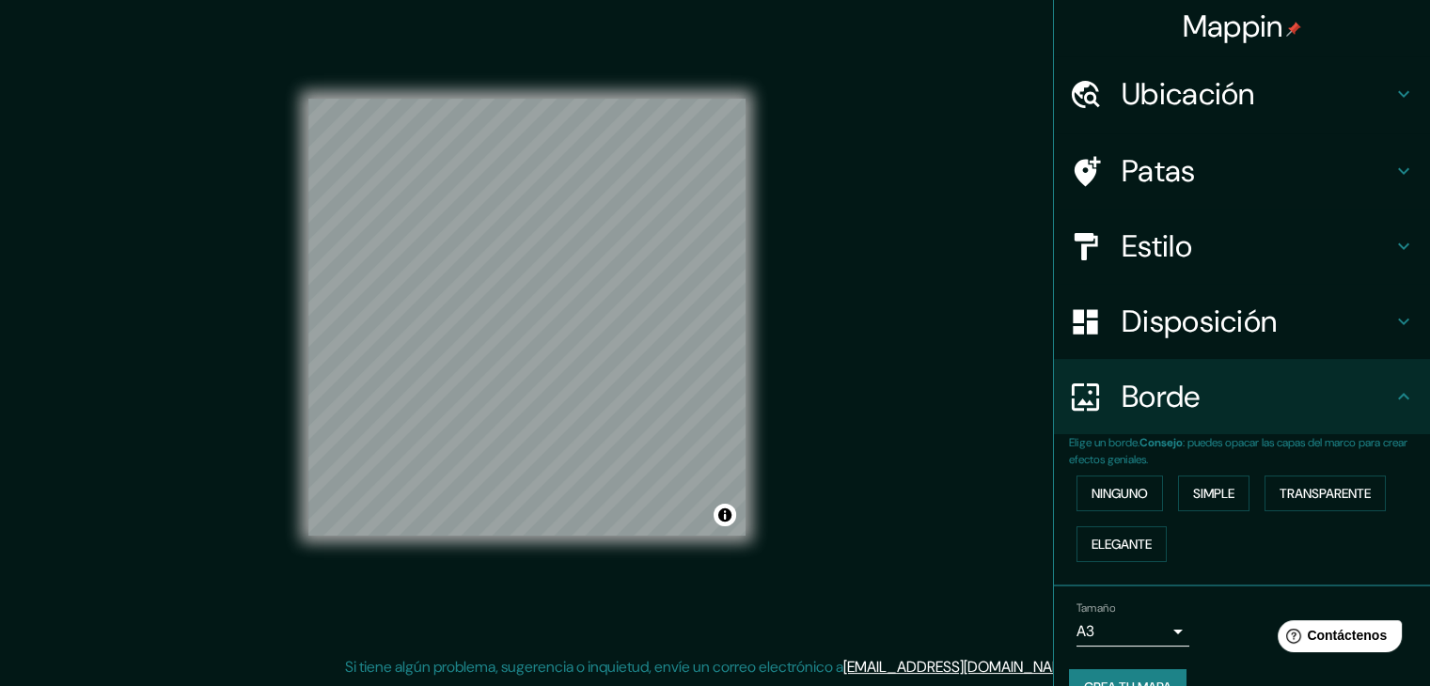
scroll to position [0, 0]
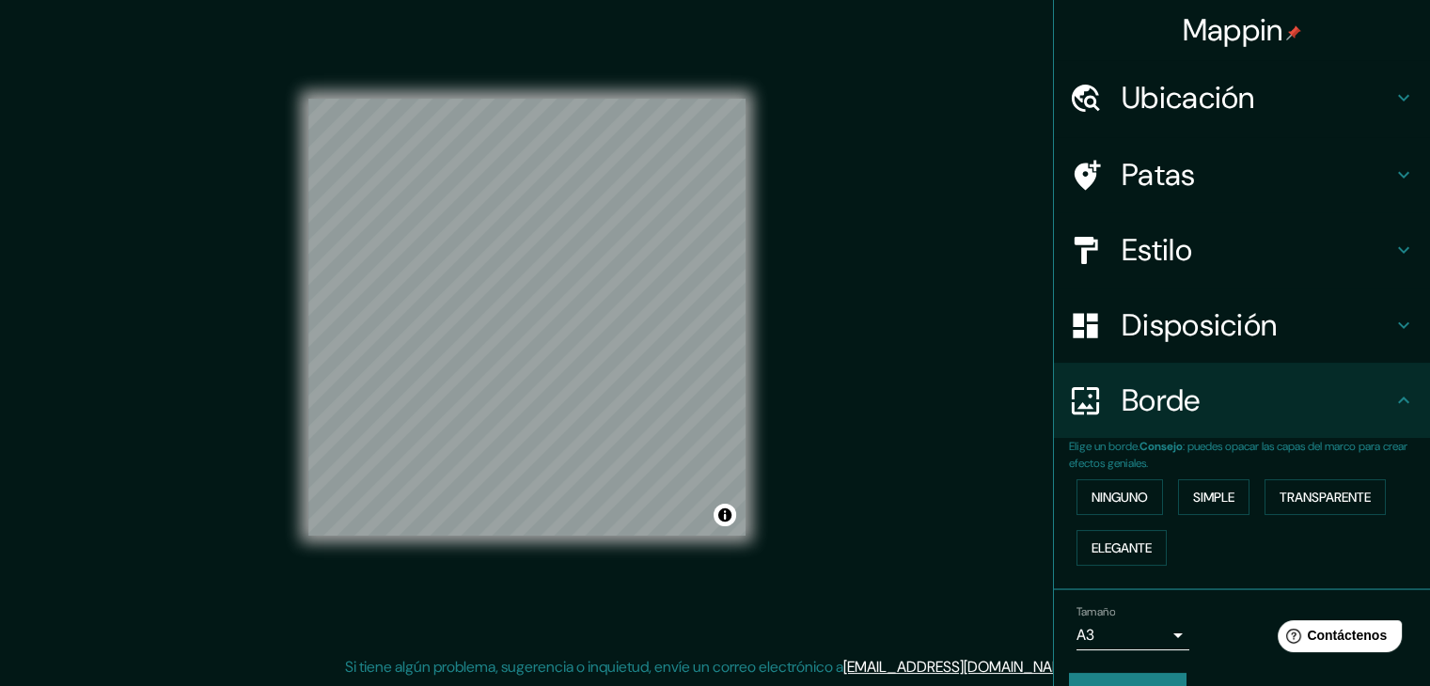
click at [1392, 91] on icon at bounding box center [1403, 97] width 23 height 23
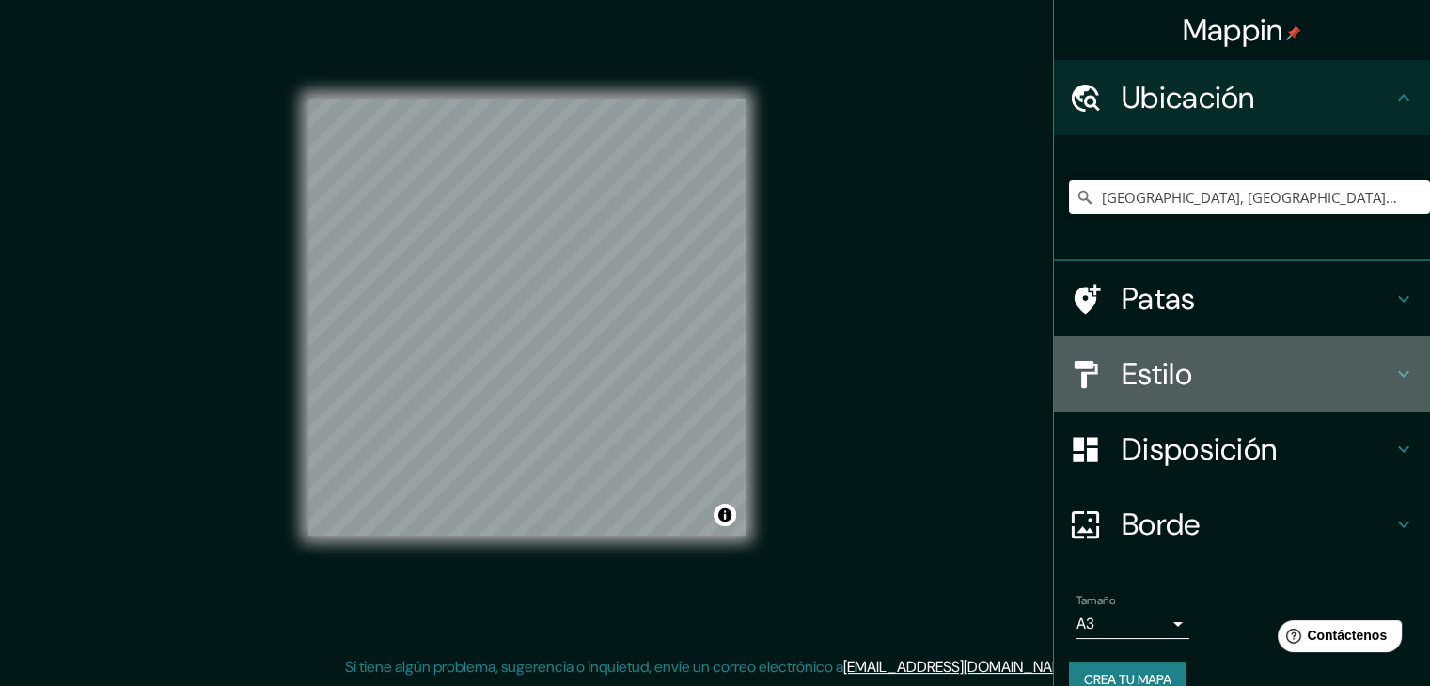
click at [1392, 363] on icon at bounding box center [1403, 374] width 23 height 23
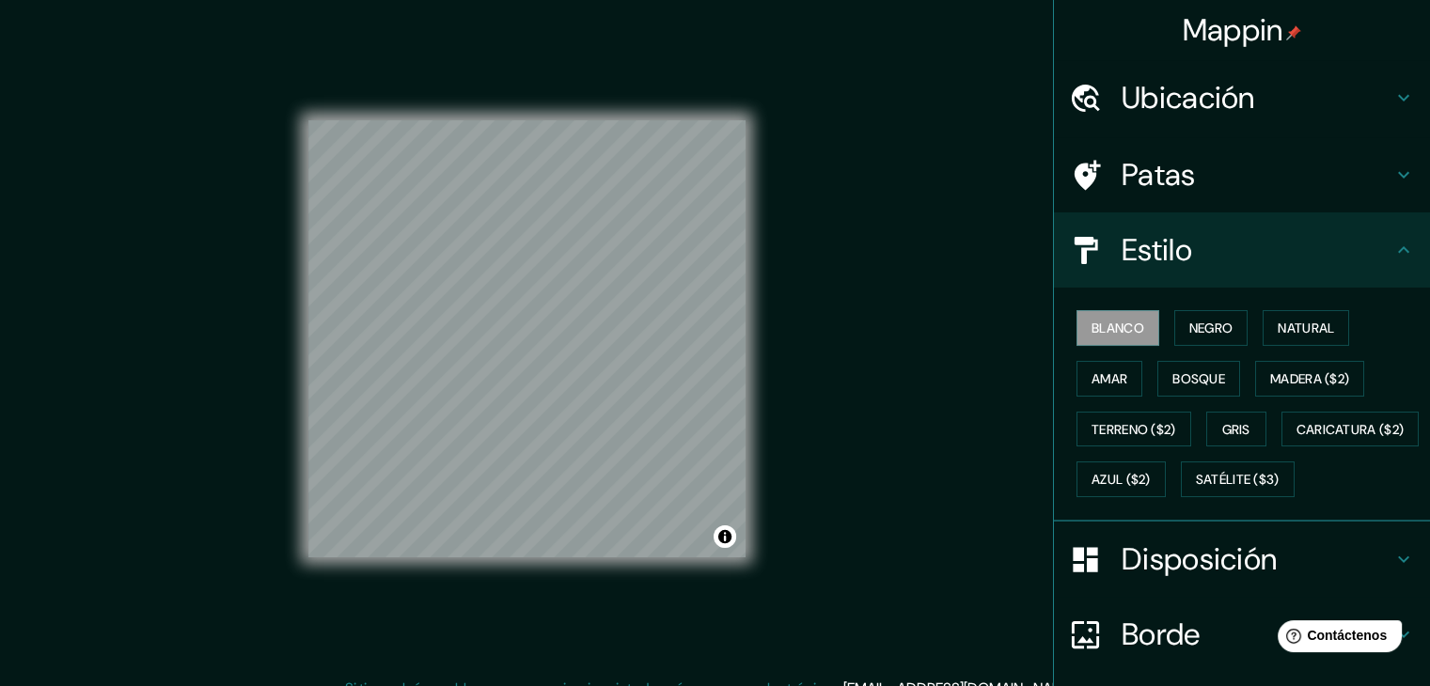
click at [882, 298] on div "Mappin Ubicación [GEOGRAPHIC_DATA], [GEOGRAPHIC_DATA], [GEOGRAPHIC_DATA] [GEOGR…" at bounding box center [715, 354] width 1430 height 708
click at [880, 298] on div "Mappin Ubicación [GEOGRAPHIC_DATA], [GEOGRAPHIC_DATA], [GEOGRAPHIC_DATA] [GEOGR…" at bounding box center [715, 354] width 1430 height 708
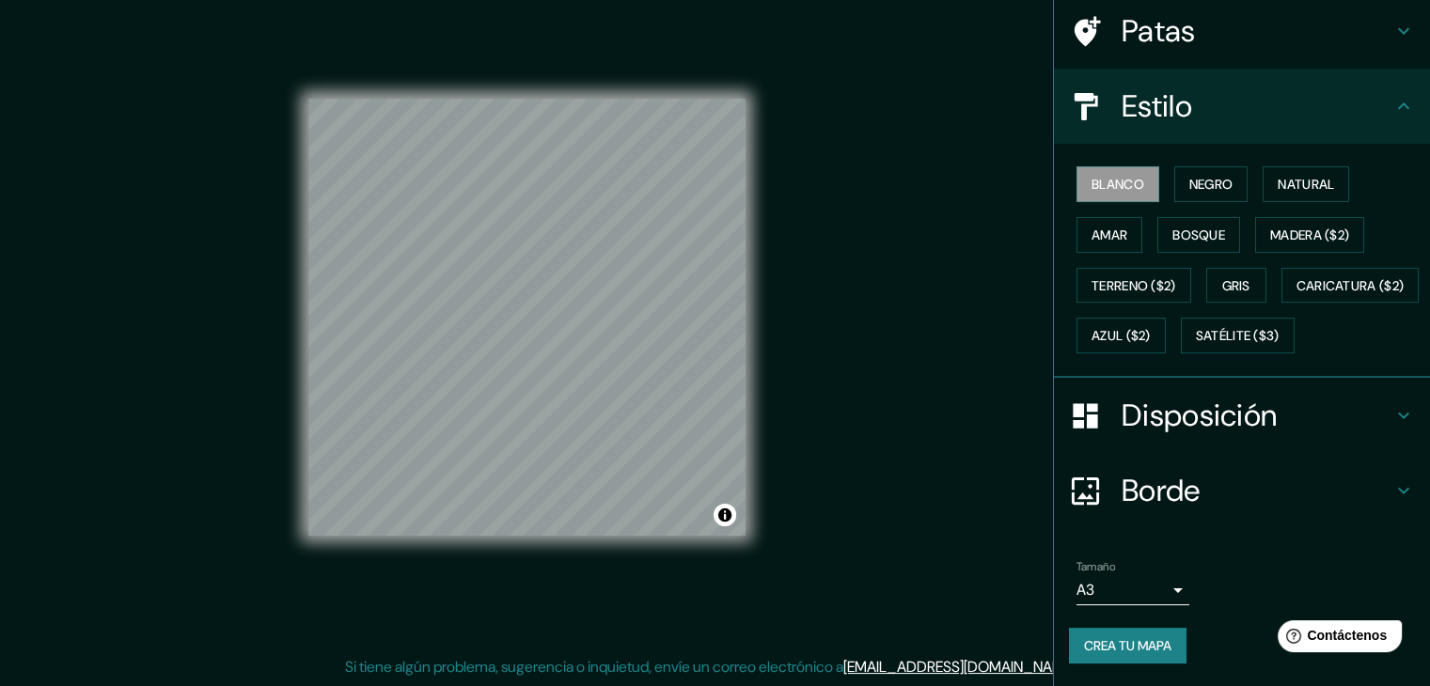
scroll to position [190, 0]
click at [1142, 643] on font "Crea tu mapa" at bounding box center [1127, 645] width 87 height 17
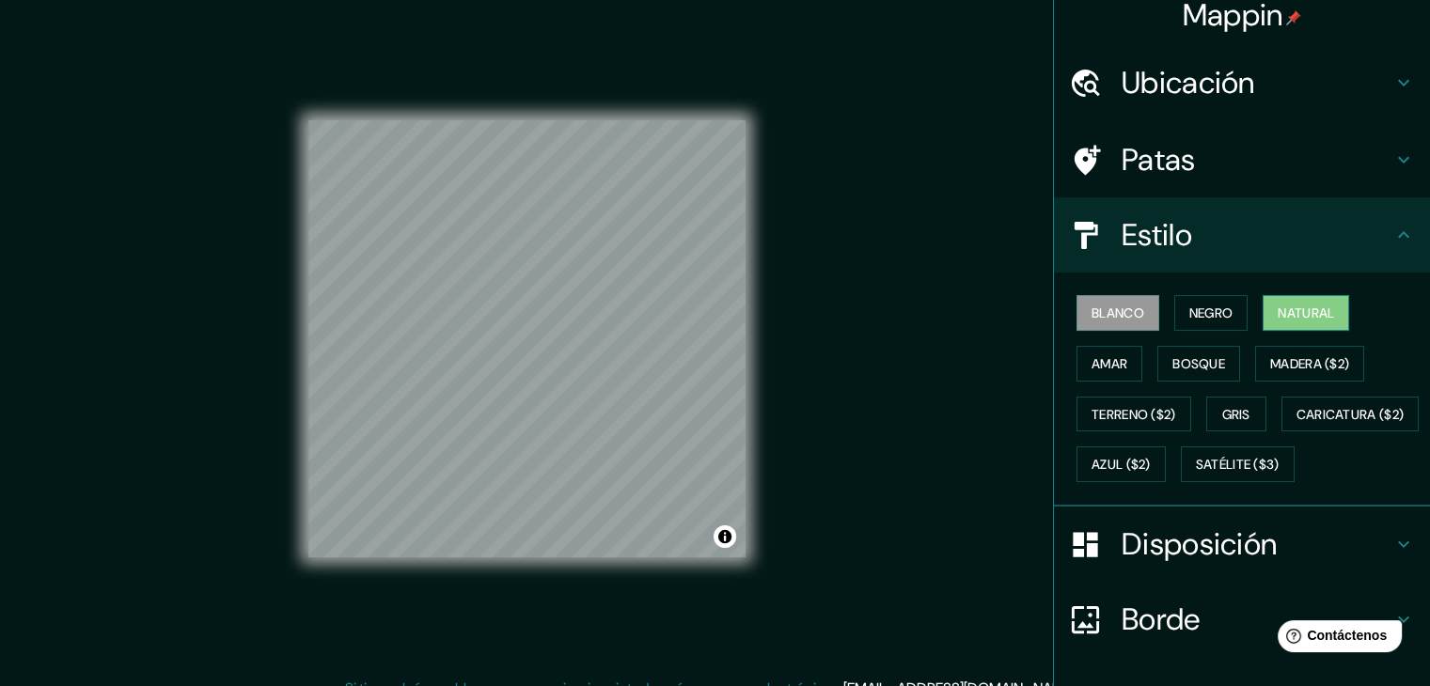
scroll to position [0, 0]
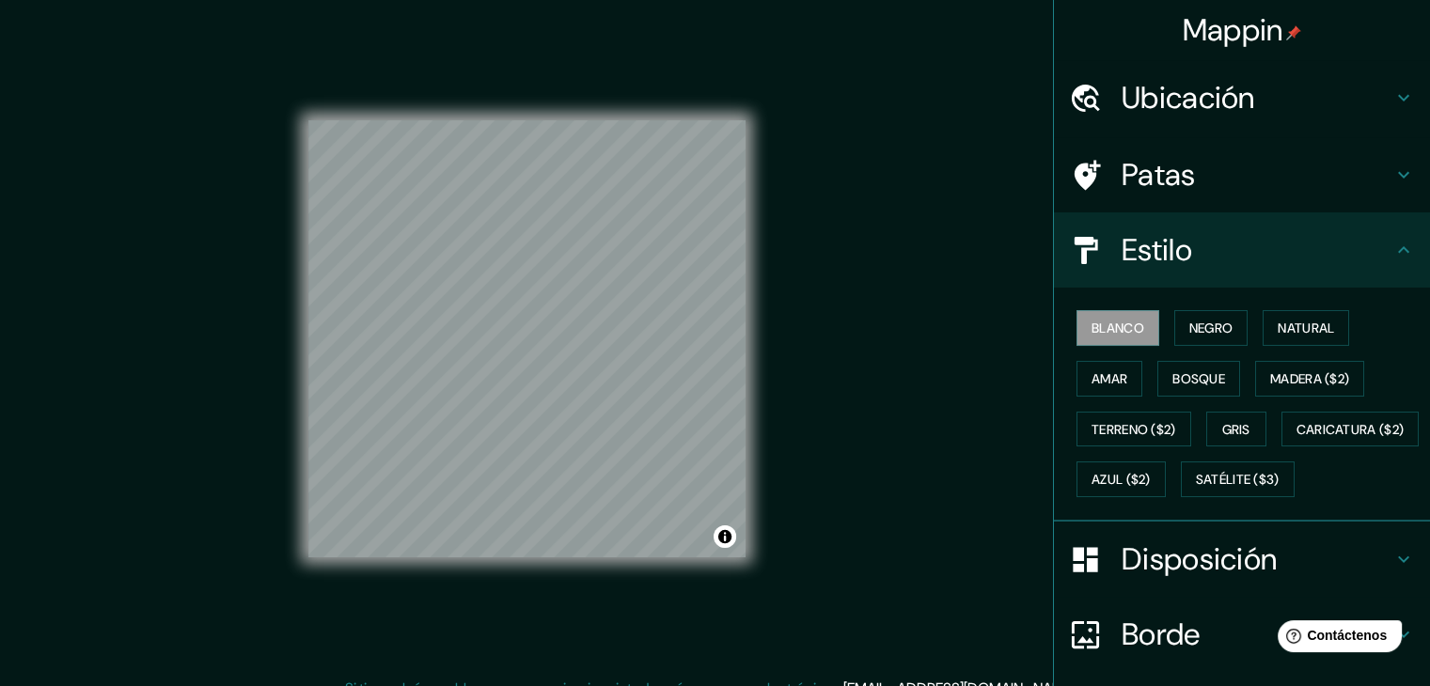
click at [1200, 163] on h4 "Patas" at bounding box center [1257, 175] width 271 height 38
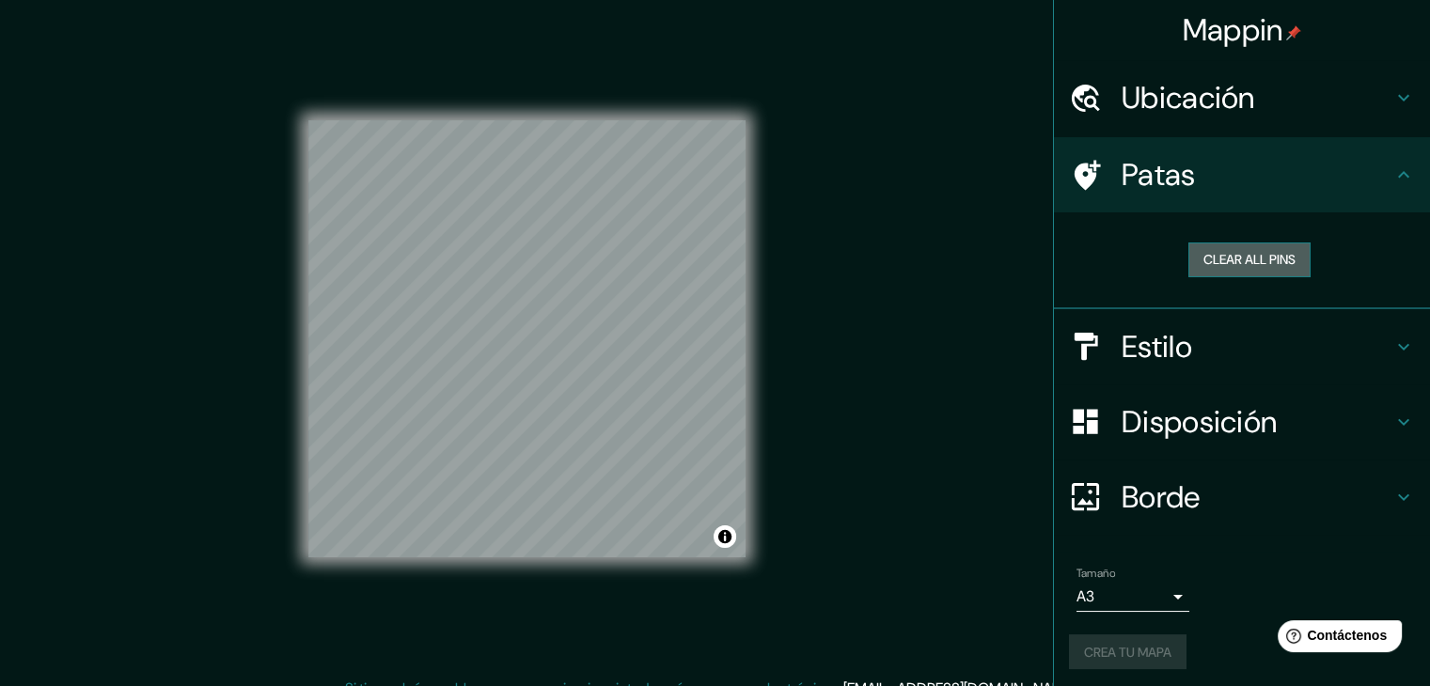
click at [1224, 262] on button "Clear all pins" at bounding box center [1249, 260] width 122 height 35
click at [605, 387] on div "Mappin Ubicación [GEOGRAPHIC_DATA], [GEOGRAPHIC_DATA], [GEOGRAPHIC_DATA] [GEOGR…" at bounding box center [715, 354] width 1430 height 708
